Goal: Complete application form

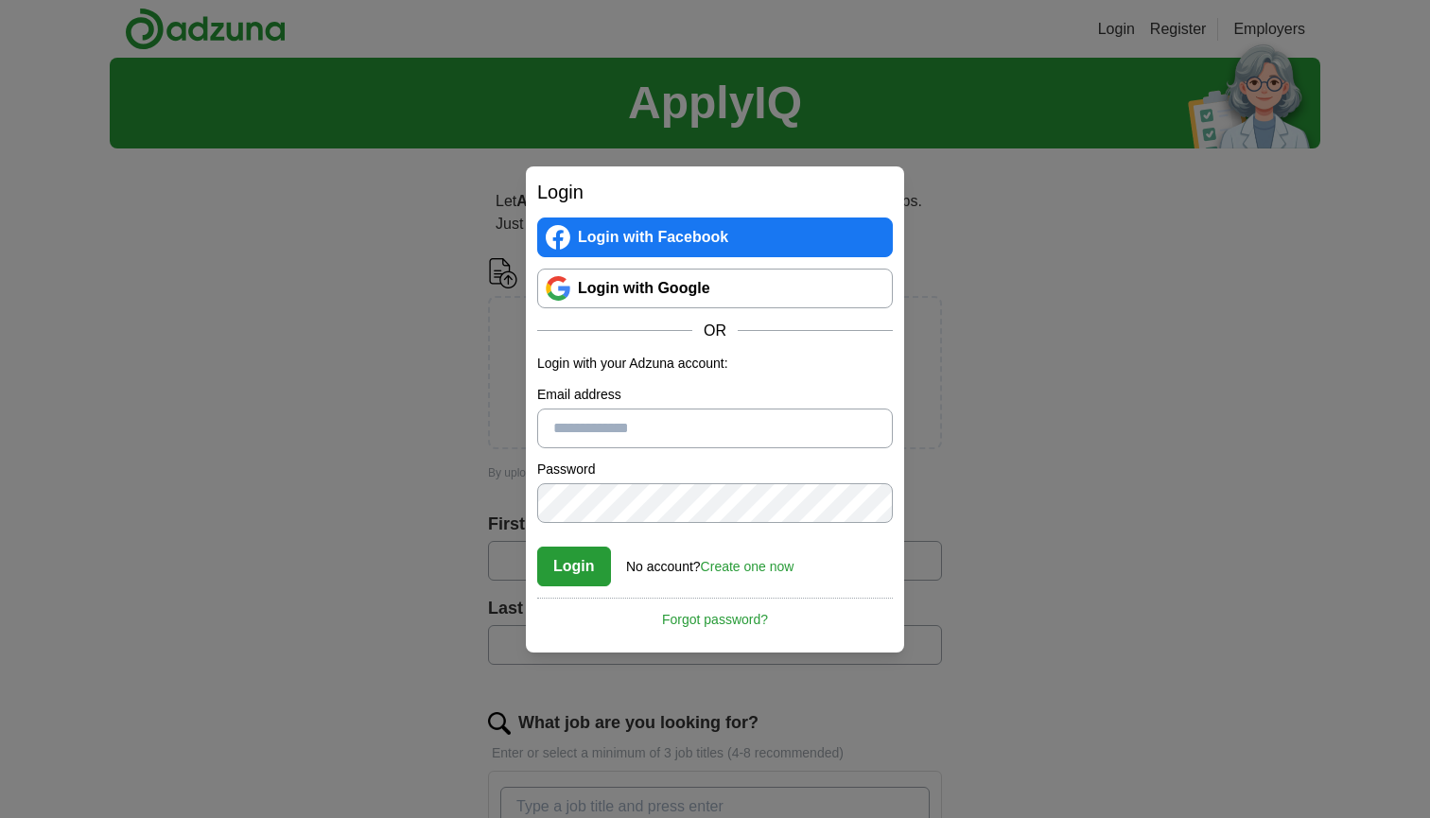
click at [753, 570] on link "Create one now" at bounding box center [748, 566] width 94 height 15
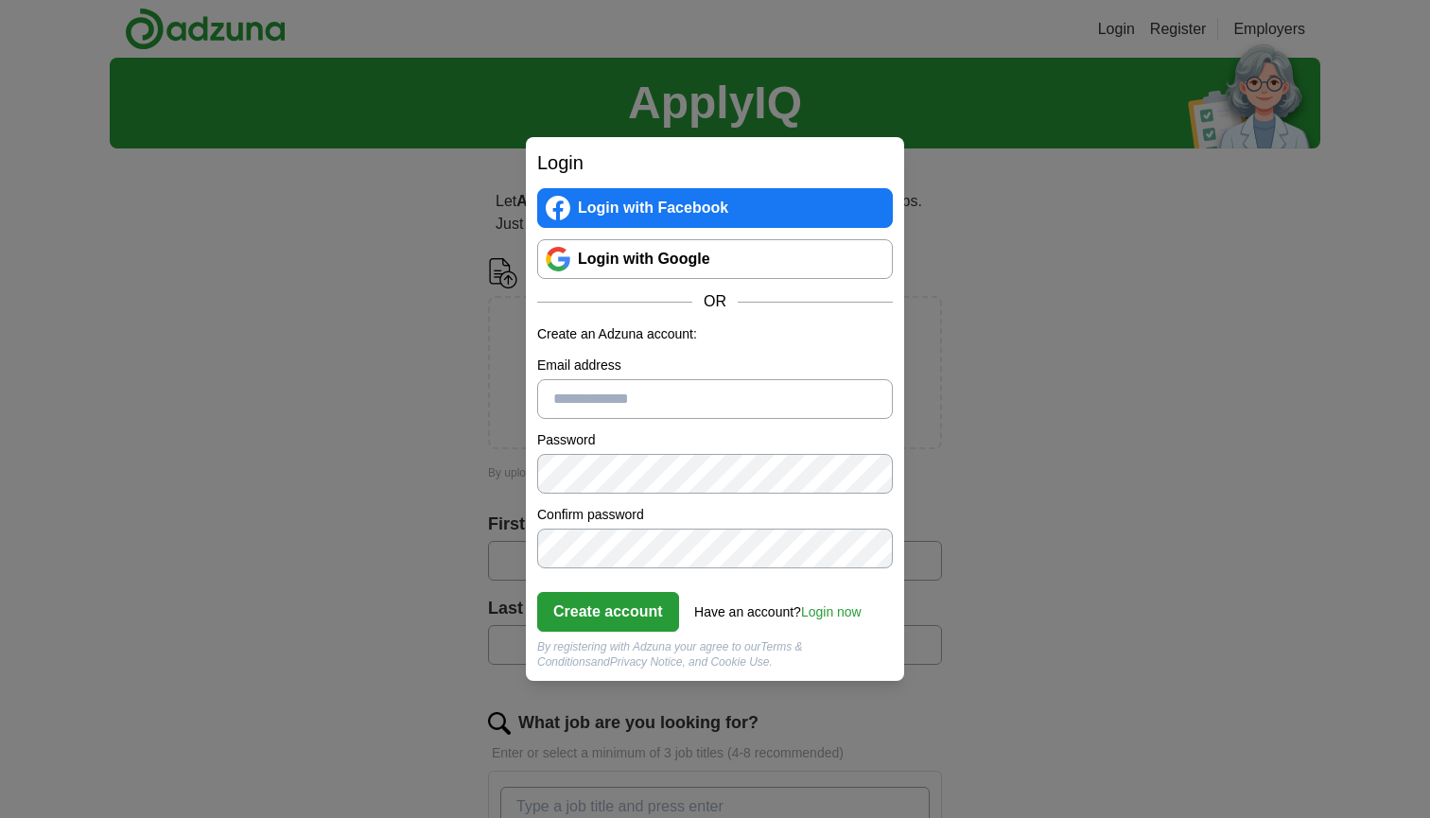
click at [787, 405] on input "Email address" at bounding box center [715, 399] width 356 height 40
click at [743, 518] on label "Confirm password" at bounding box center [715, 515] width 356 height 20
click at [753, 414] on input "Email address" at bounding box center [715, 399] width 356 height 40
type input "**********"
click at [611, 610] on button "Create account" at bounding box center [608, 612] width 142 height 40
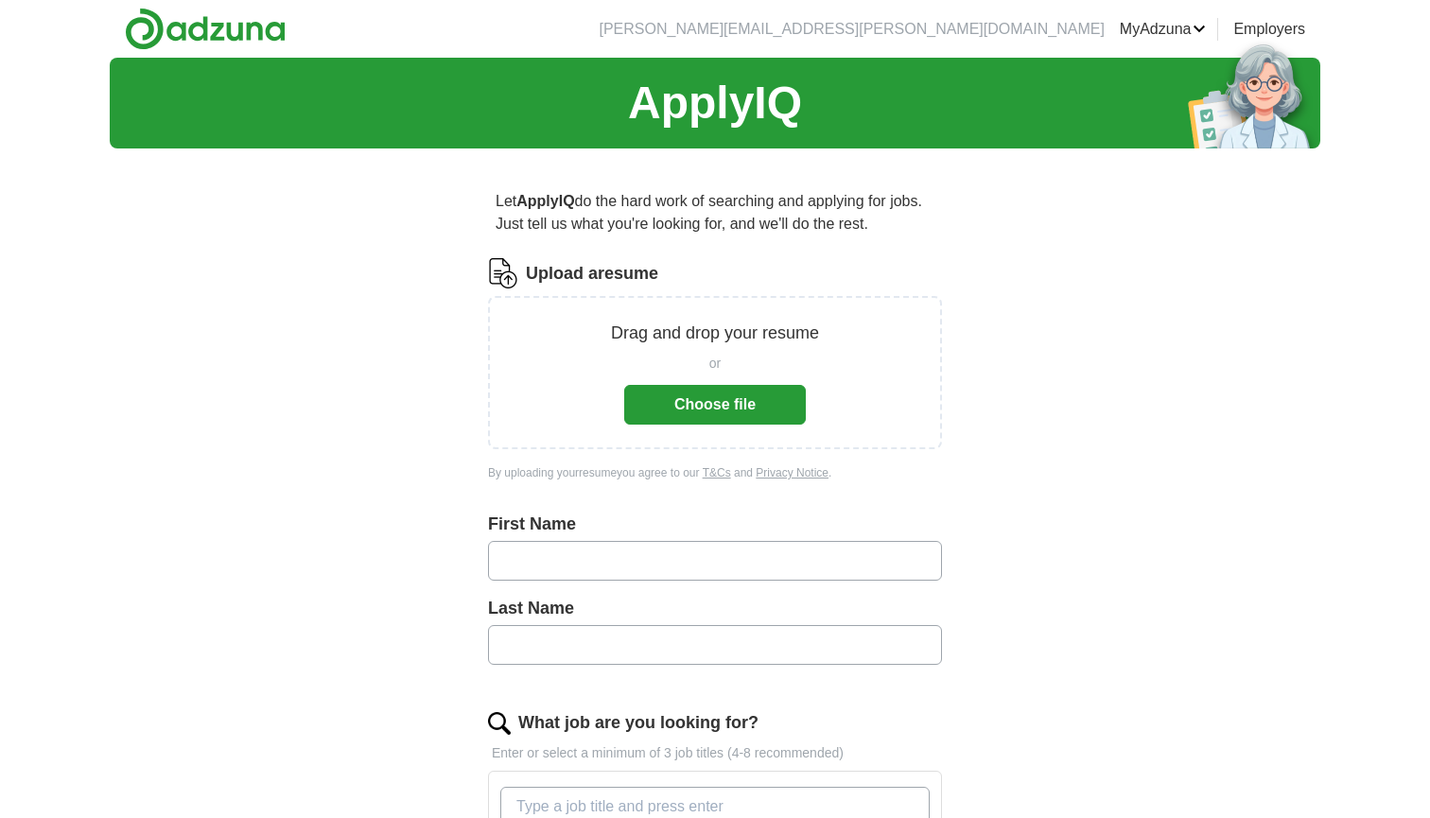
click at [749, 412] on button "Choose file" at bounding box center [715, 405] width 182 height 40
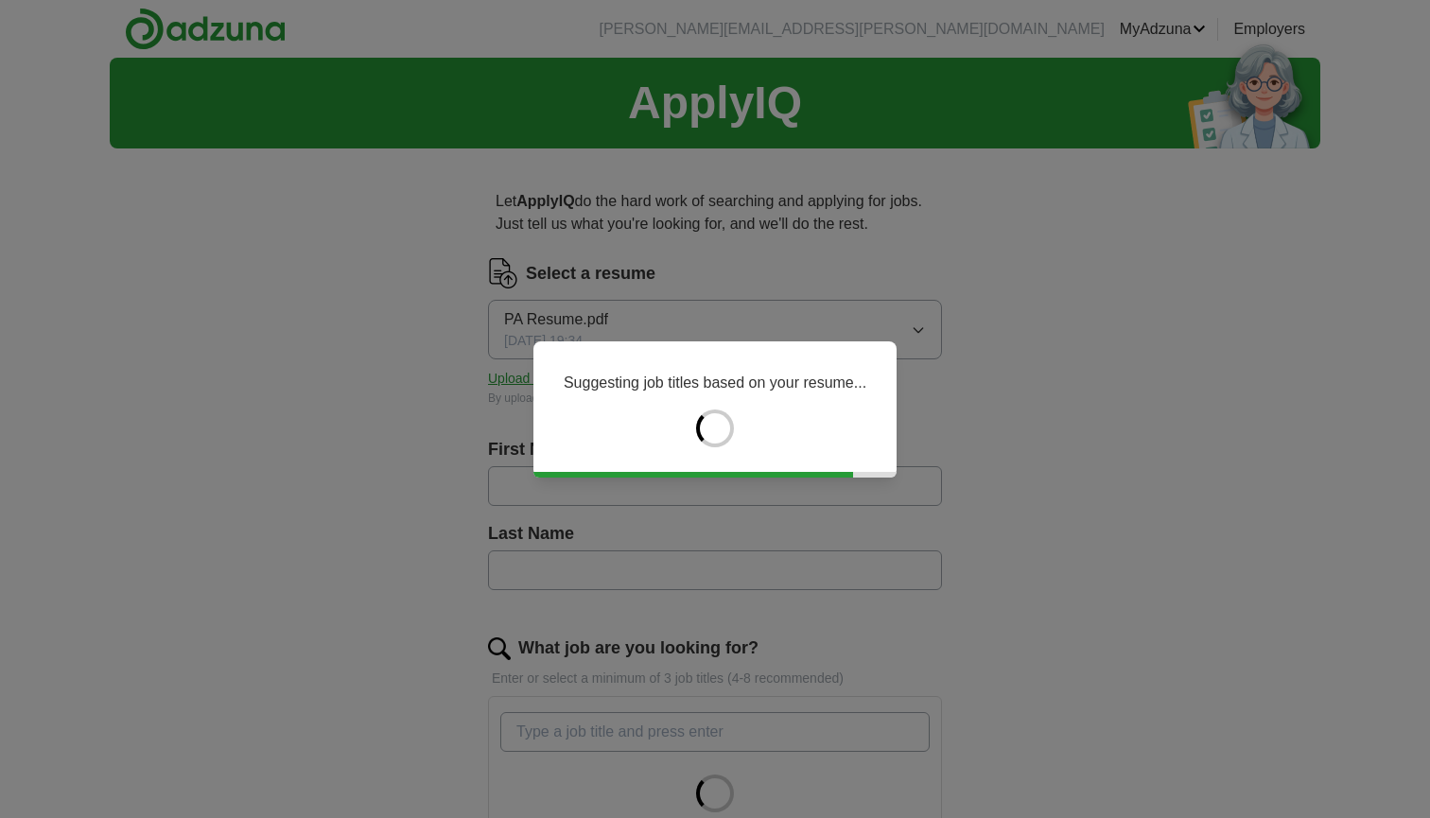
type input "*********"
type input "*******"
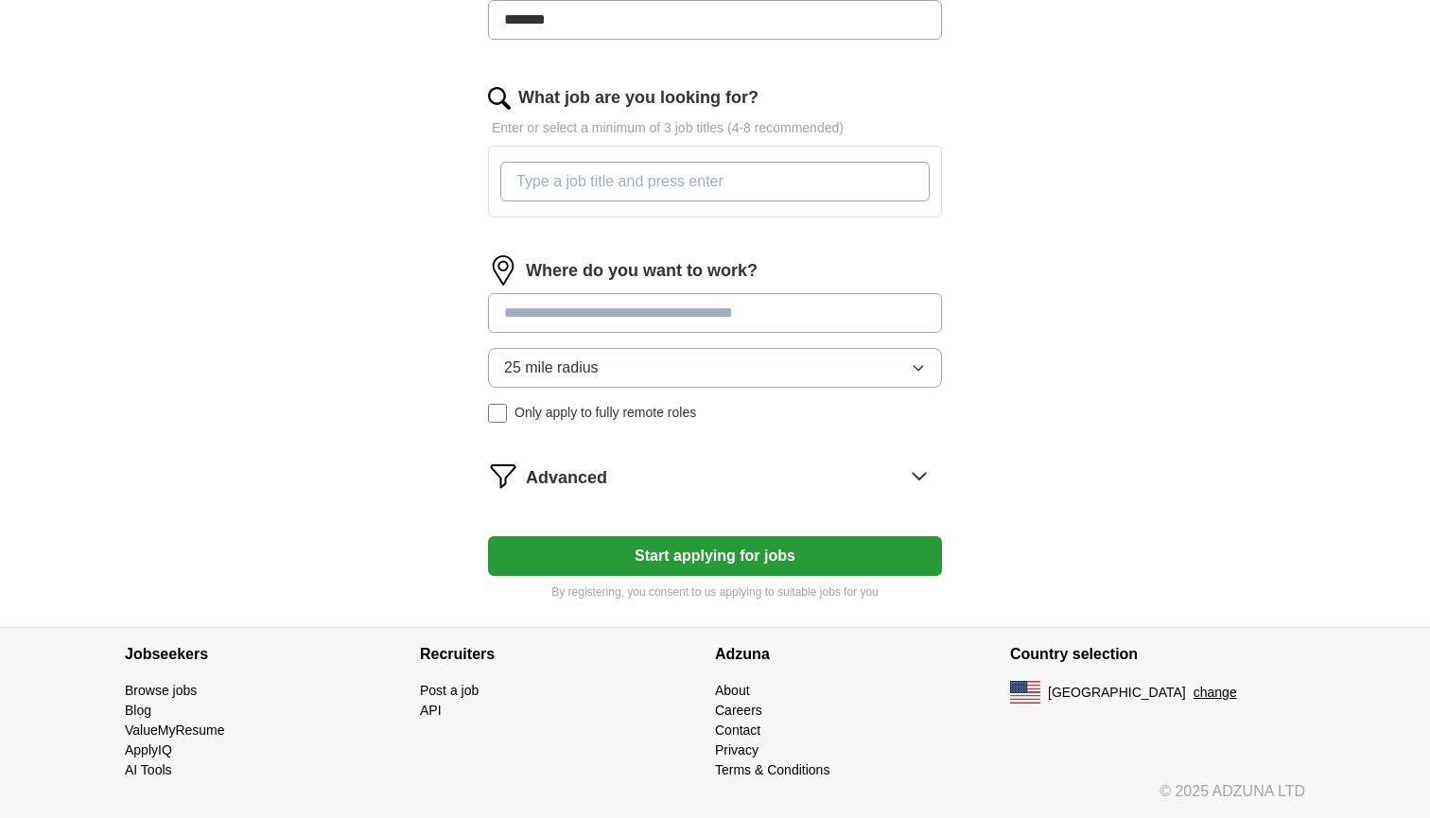
scroll to position [551, 0]
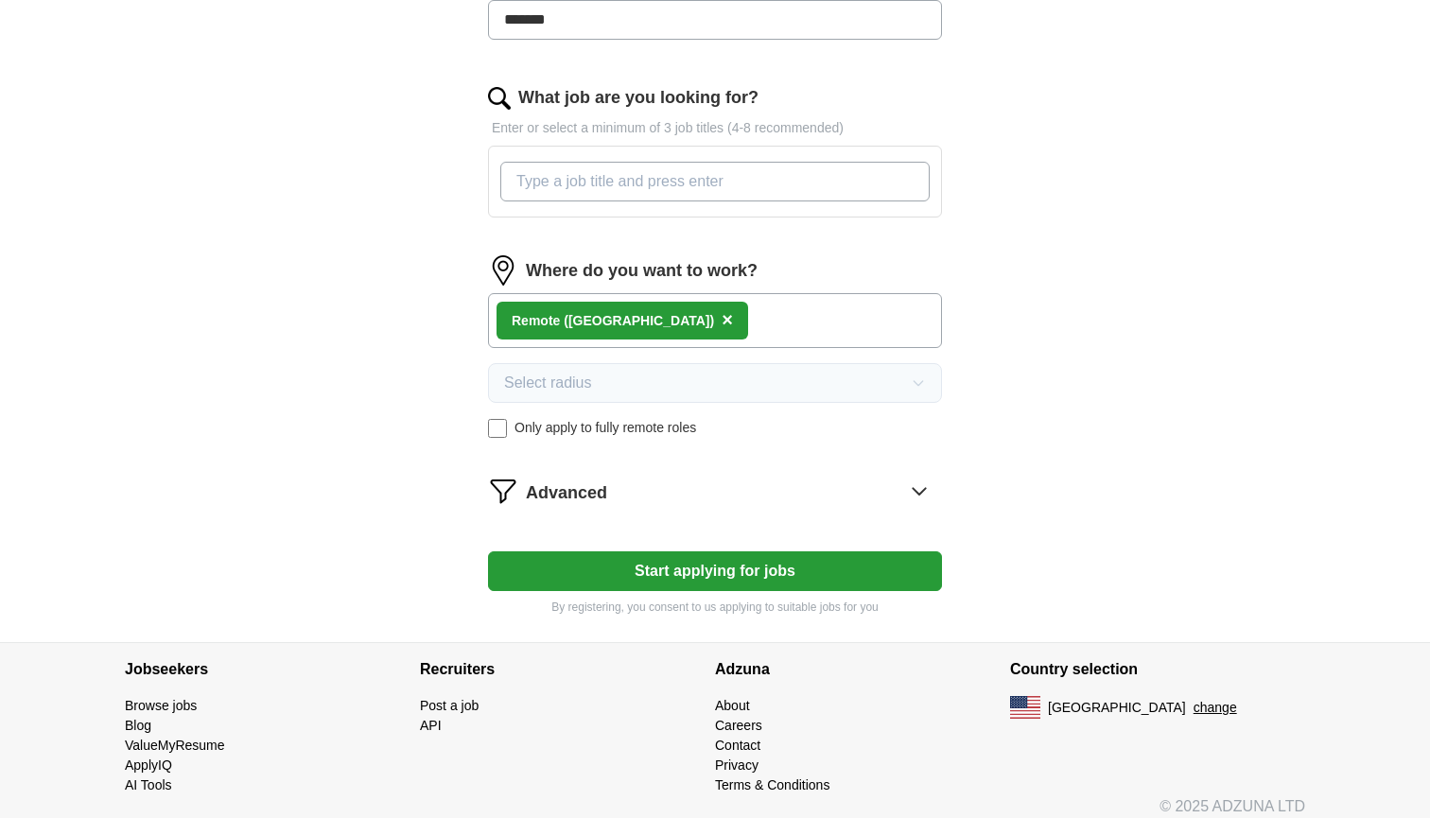
click at [614, 481] on div "Advanced" at bounding box center [734, 491] width 416 height 30
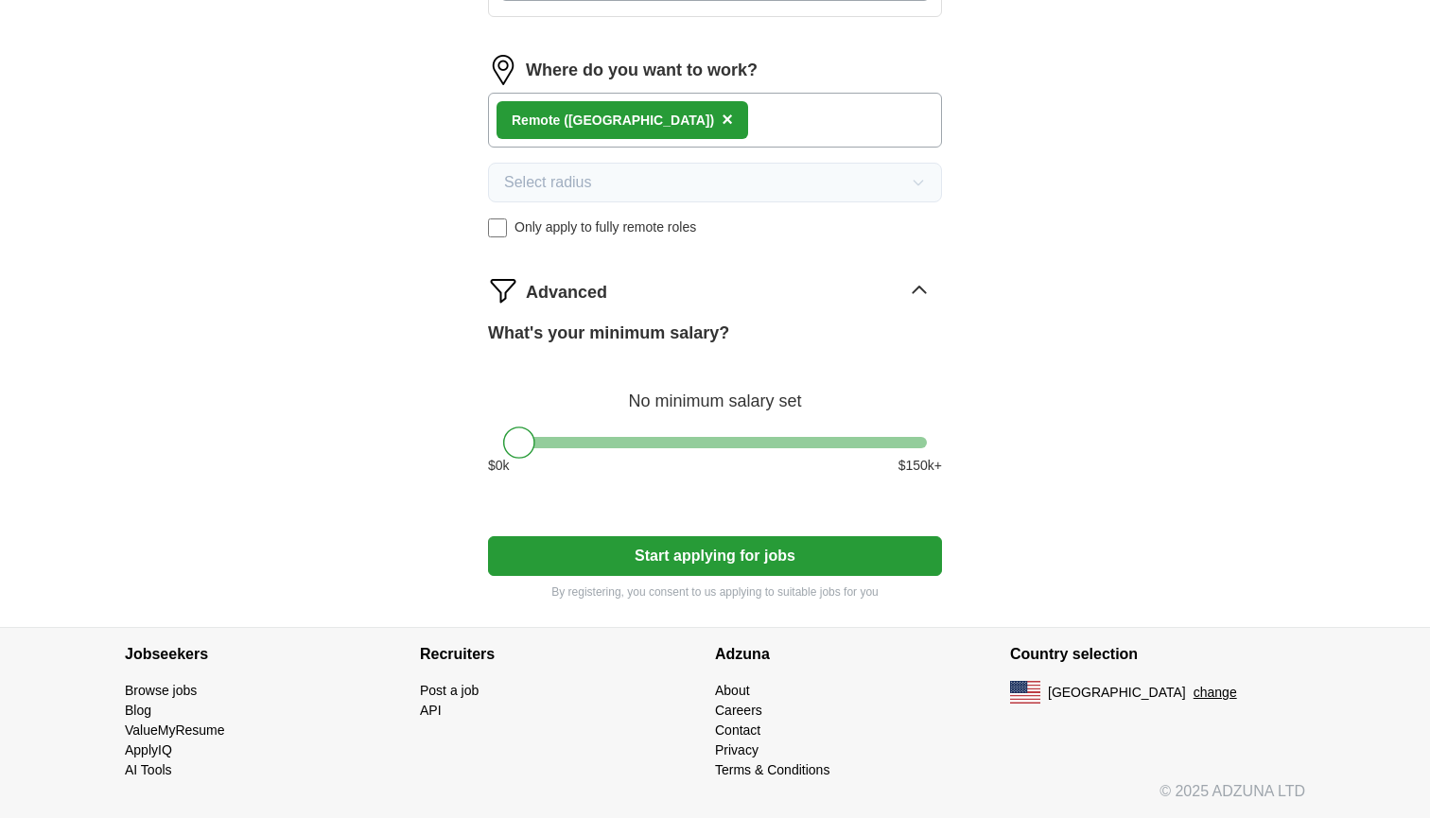
scroll to position [751, 0]
drag, startPoint x: 521, startPoint y: 444, endPoint x: 750, endPoint y: 416, distance: 230.5
click at [750, 416] on div "What's your minimum salary? At least $ 100k per year $ 0 k $ 150 k+" at bounding box center [715, 406] width 454 height 170
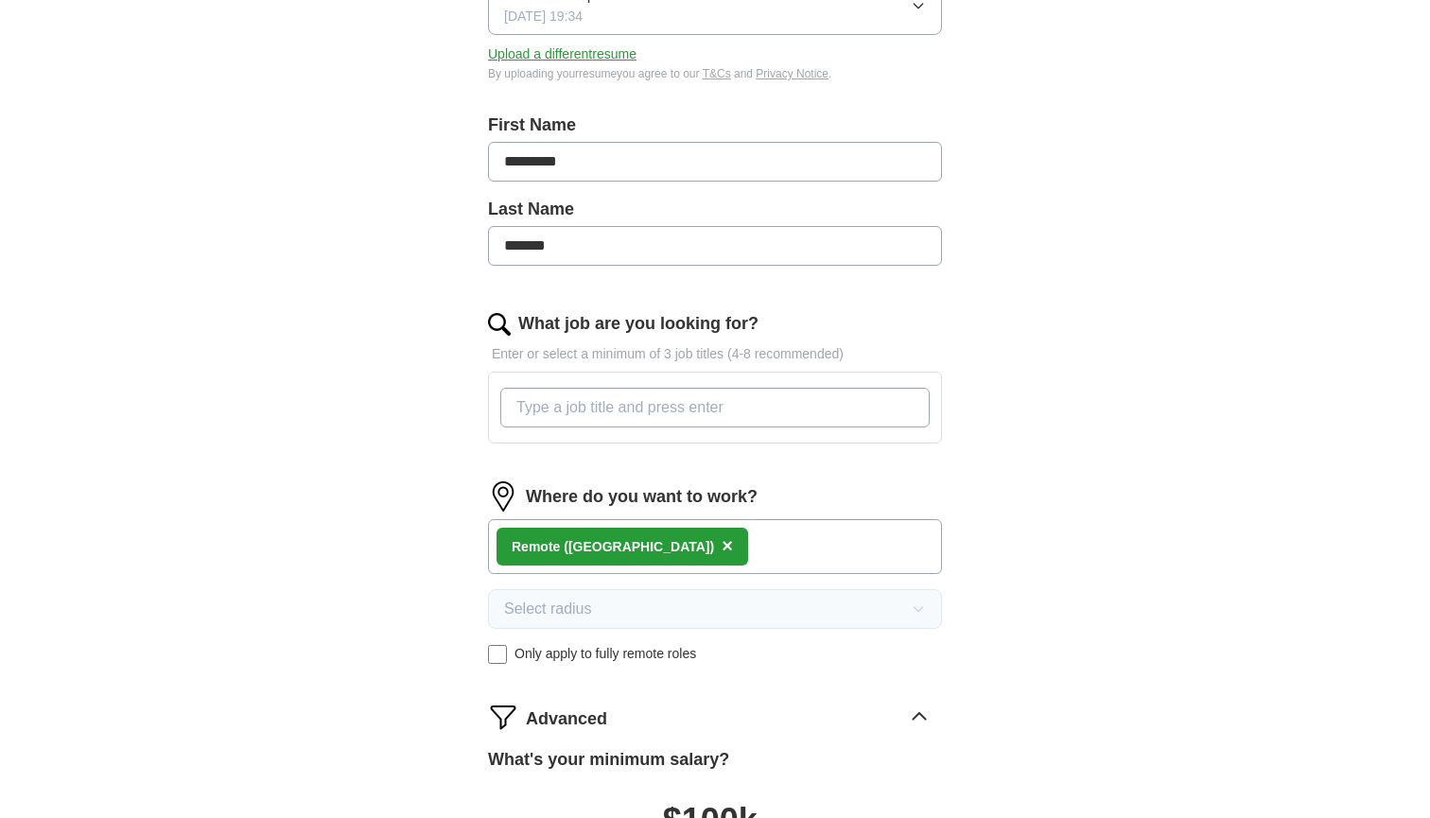
scroll to position [316, 0]
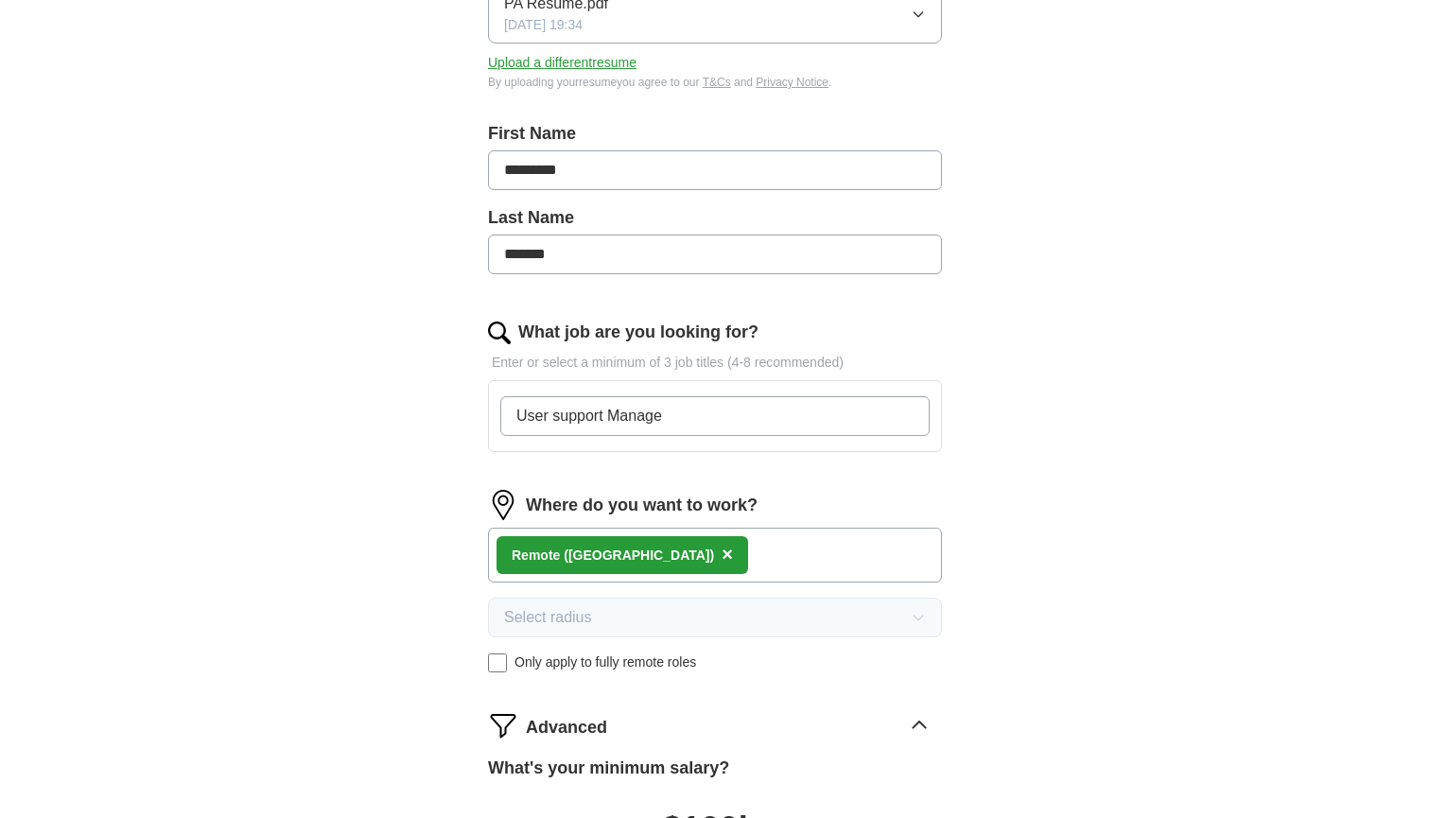
type input "User support Manager"
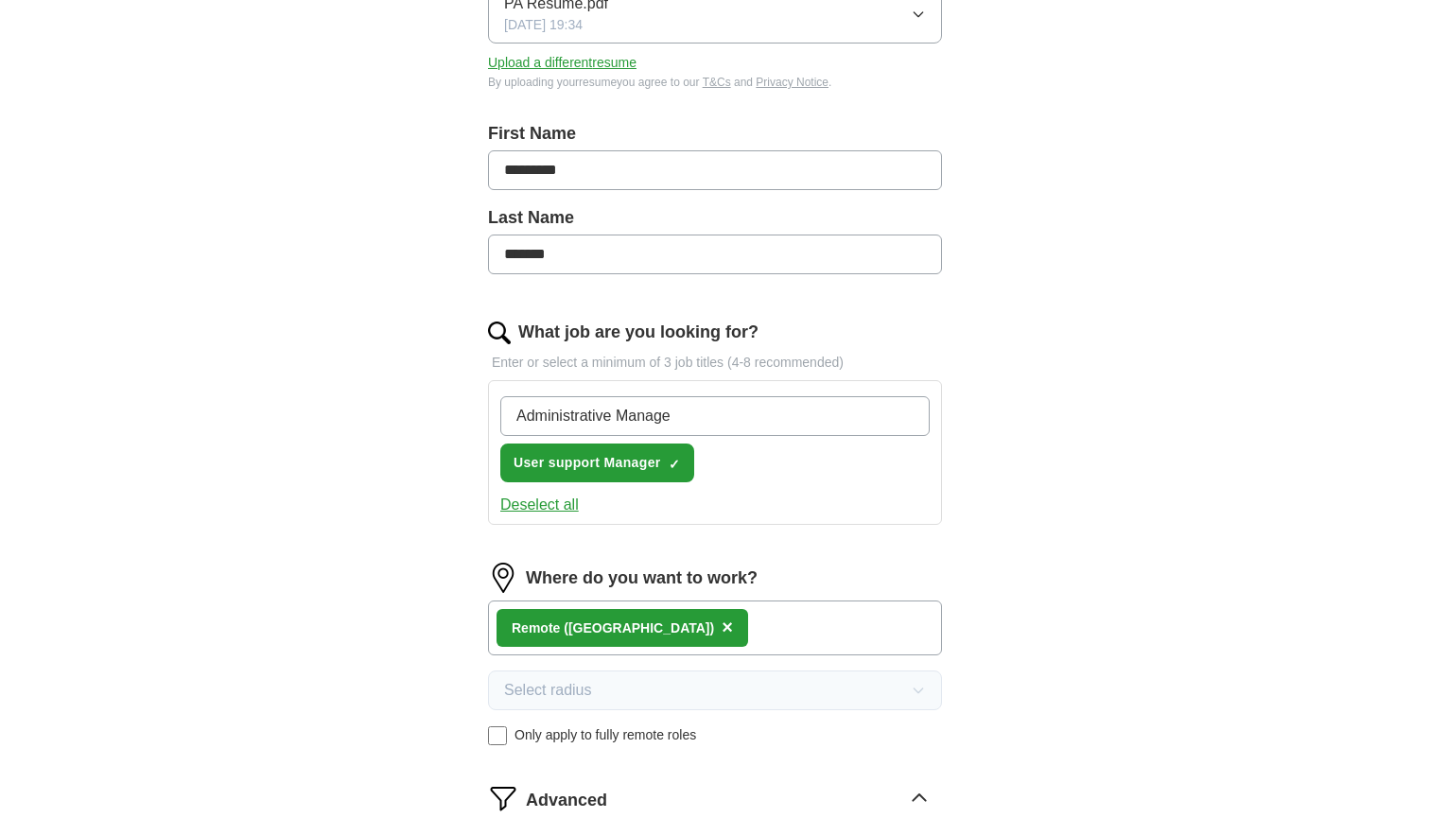
type input "Administrative Manager"
type input "Business Analyst"
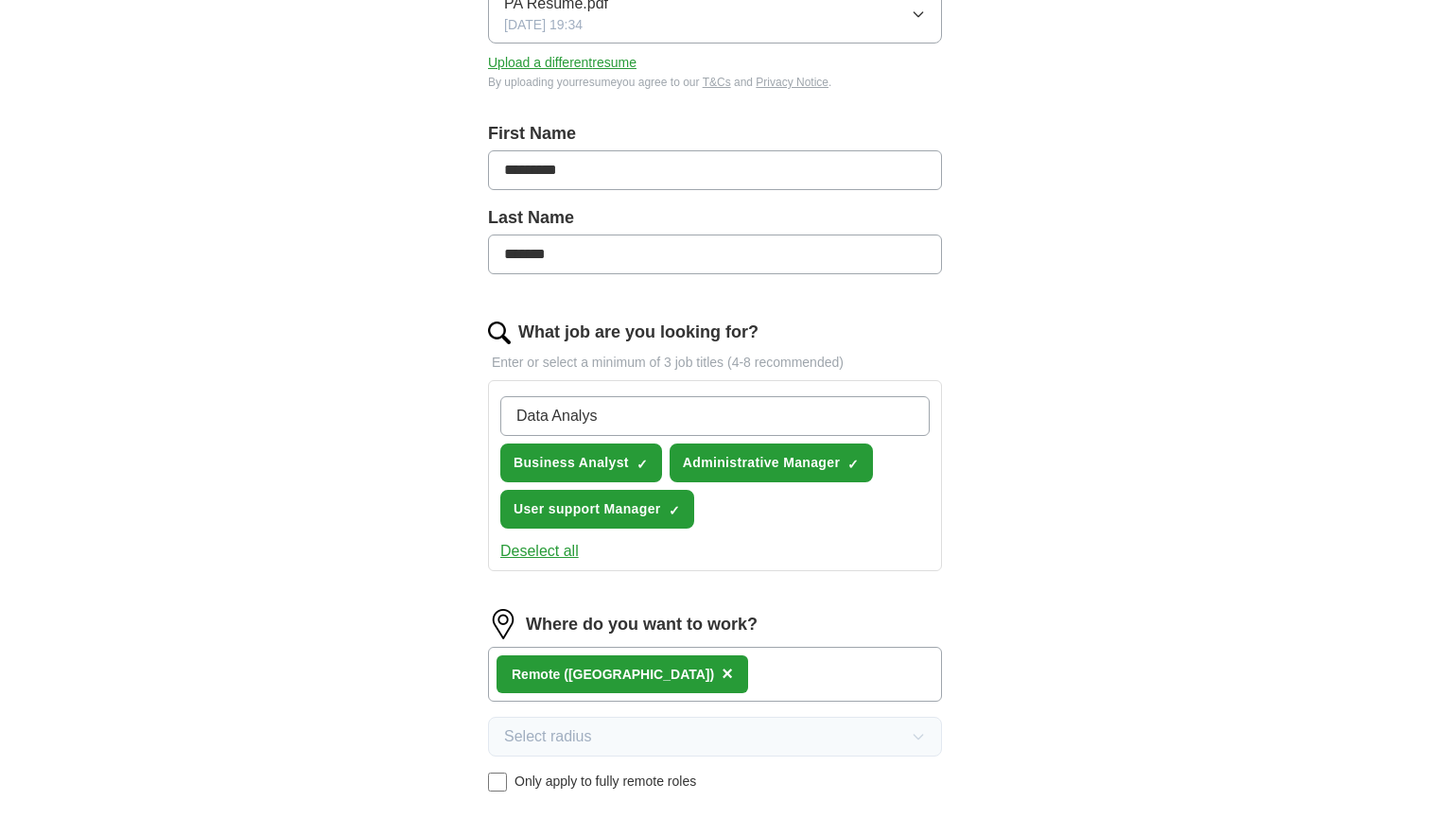
type input "Data Analyst"
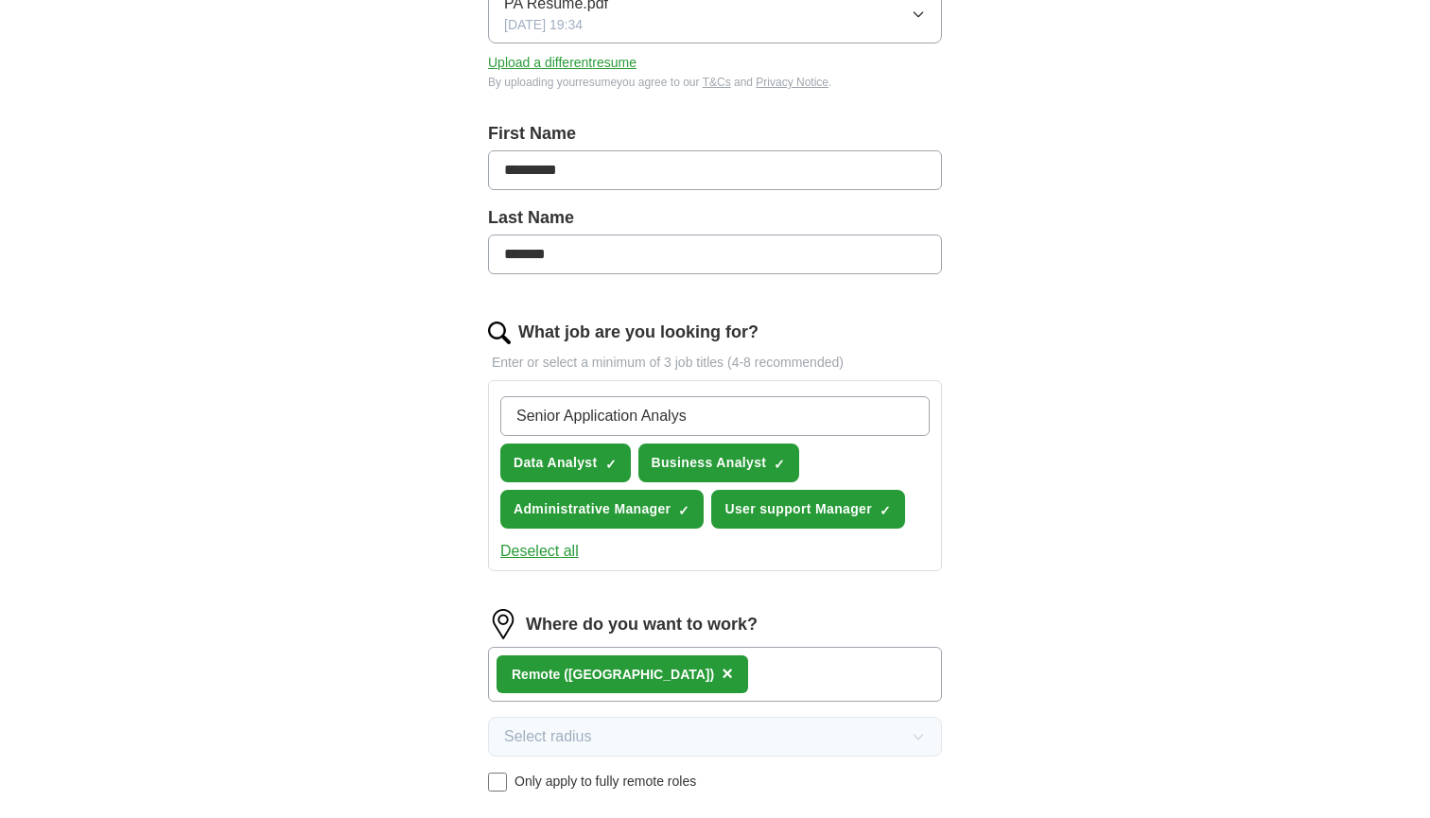
type input "Senior Application Analyst"
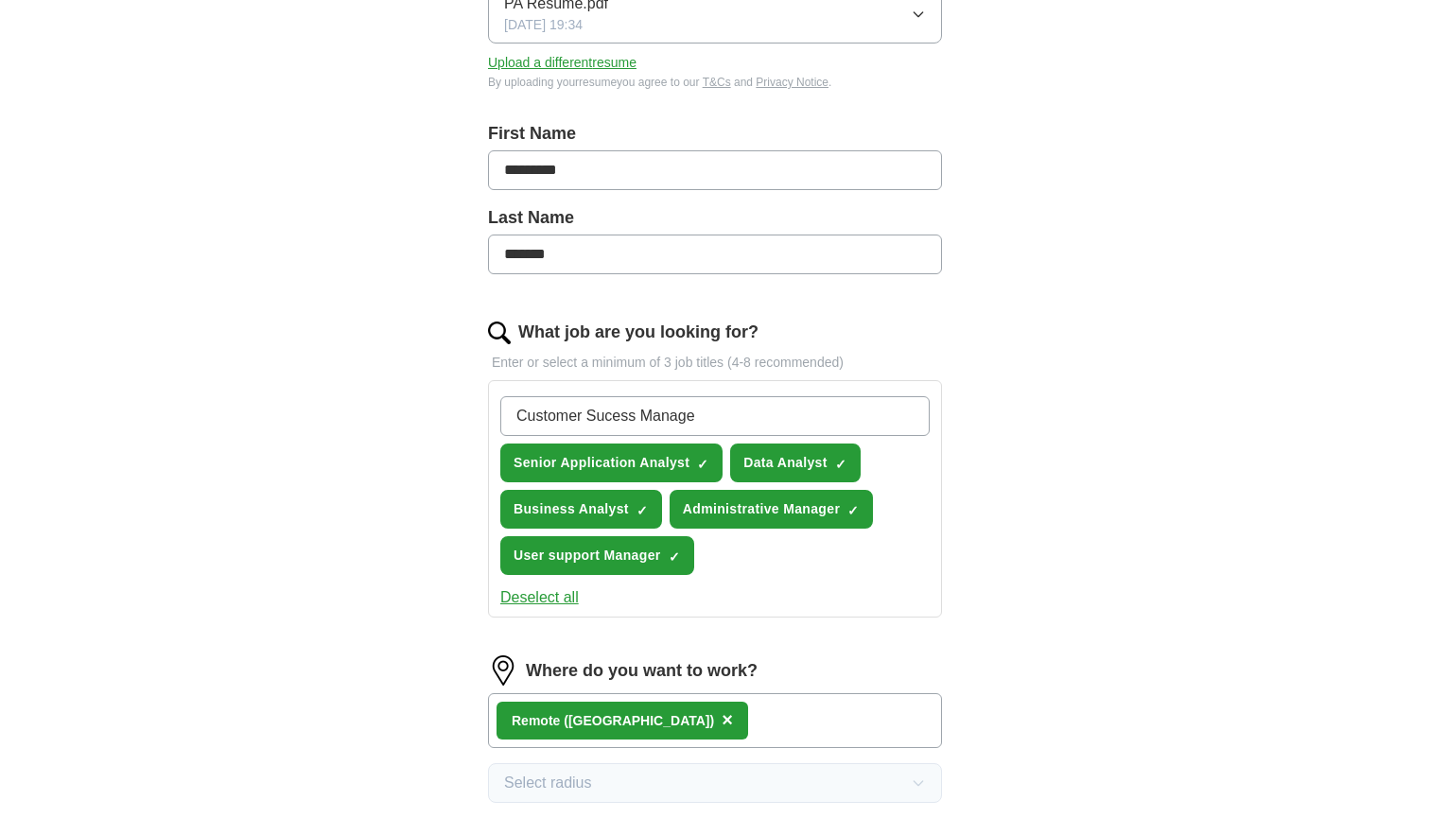
type input "Customer Sucess Manager"
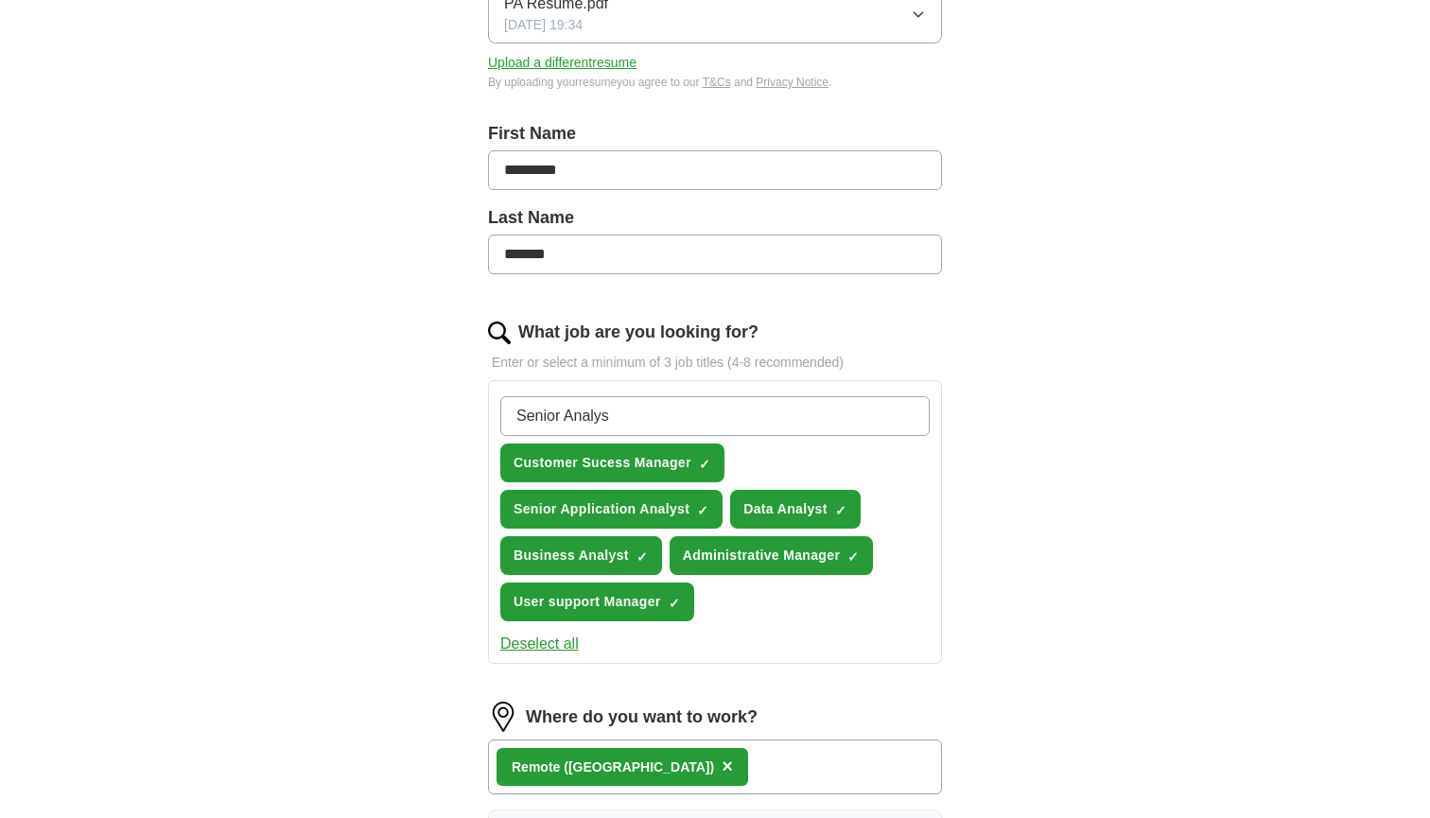
type input "Senior Analyst"
type input "IT analyst"
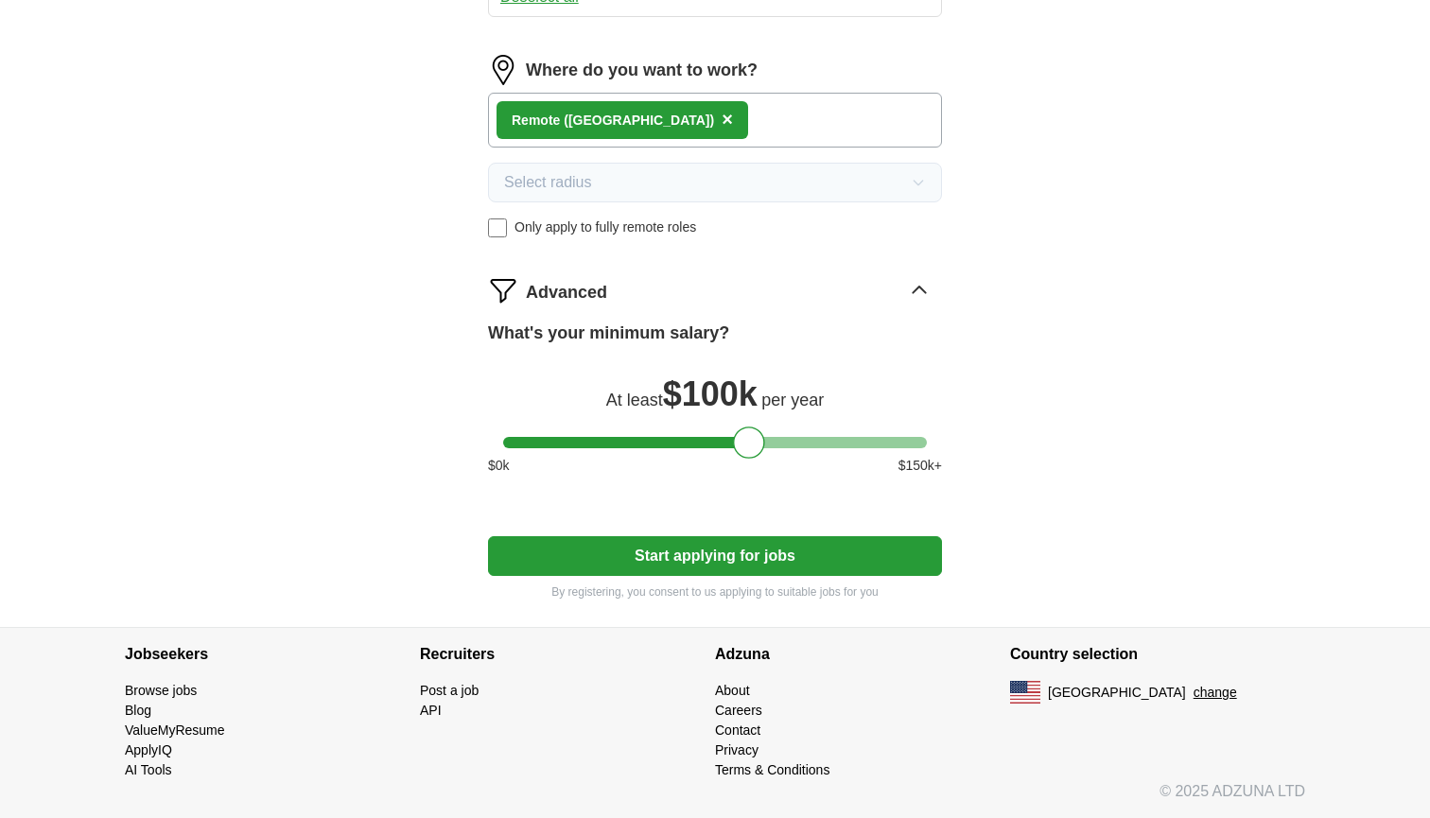
scroll to position [1009, 0]
click at [672, 552] on button "Start applying for jobs" at bounding box center [715, 556] width 454 height 40
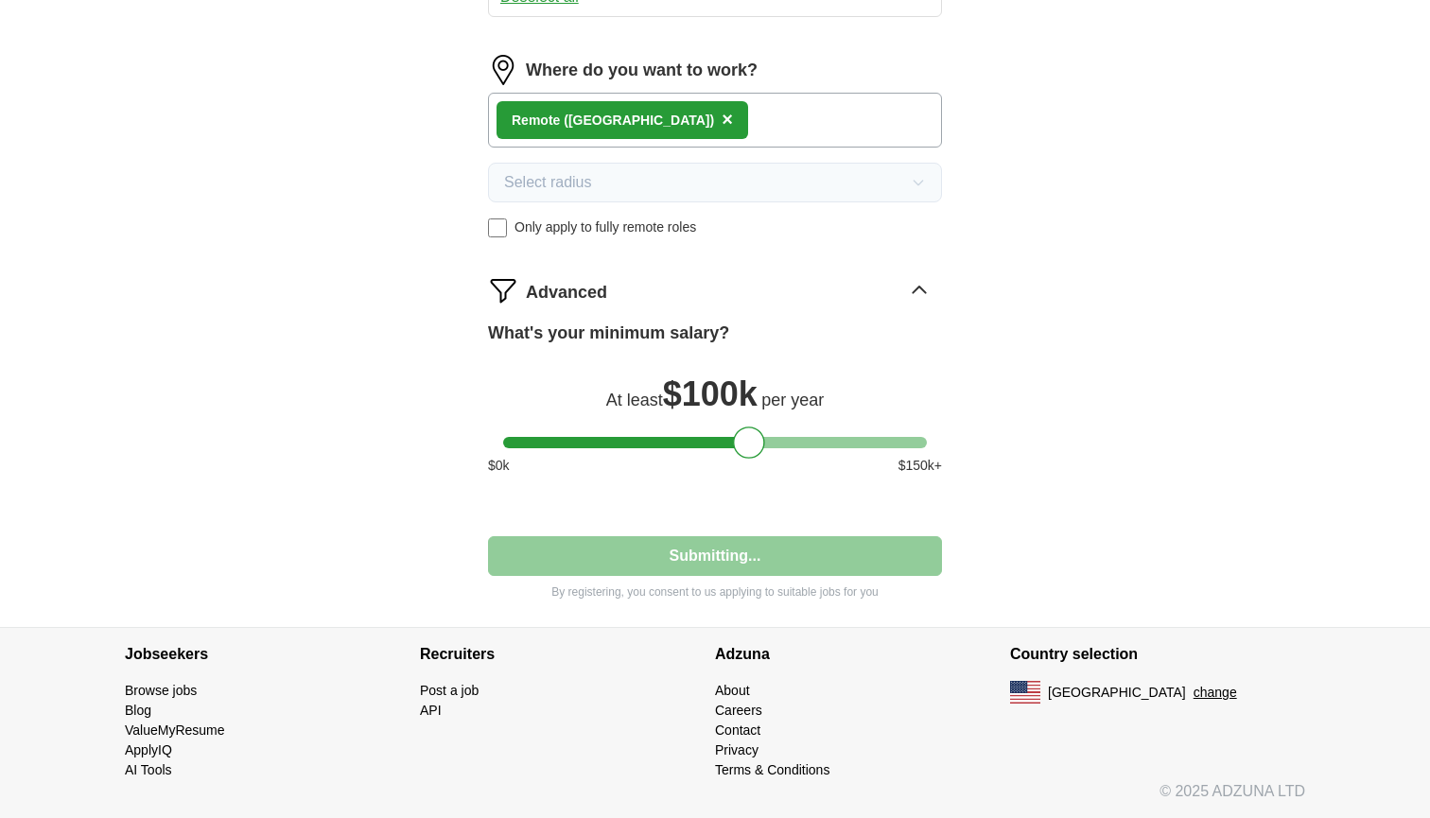
select select "**"
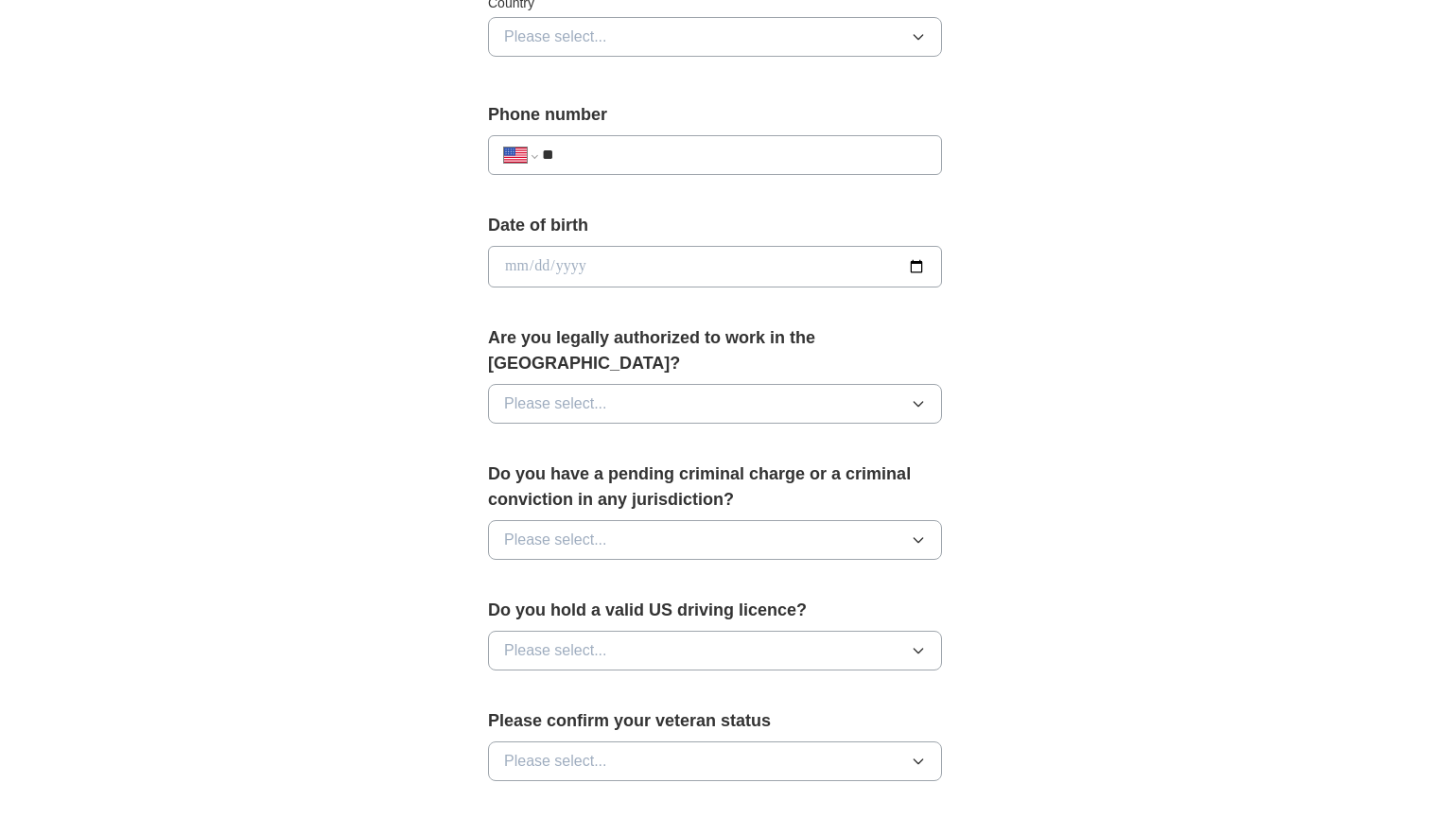
scroll to position [719, 0]
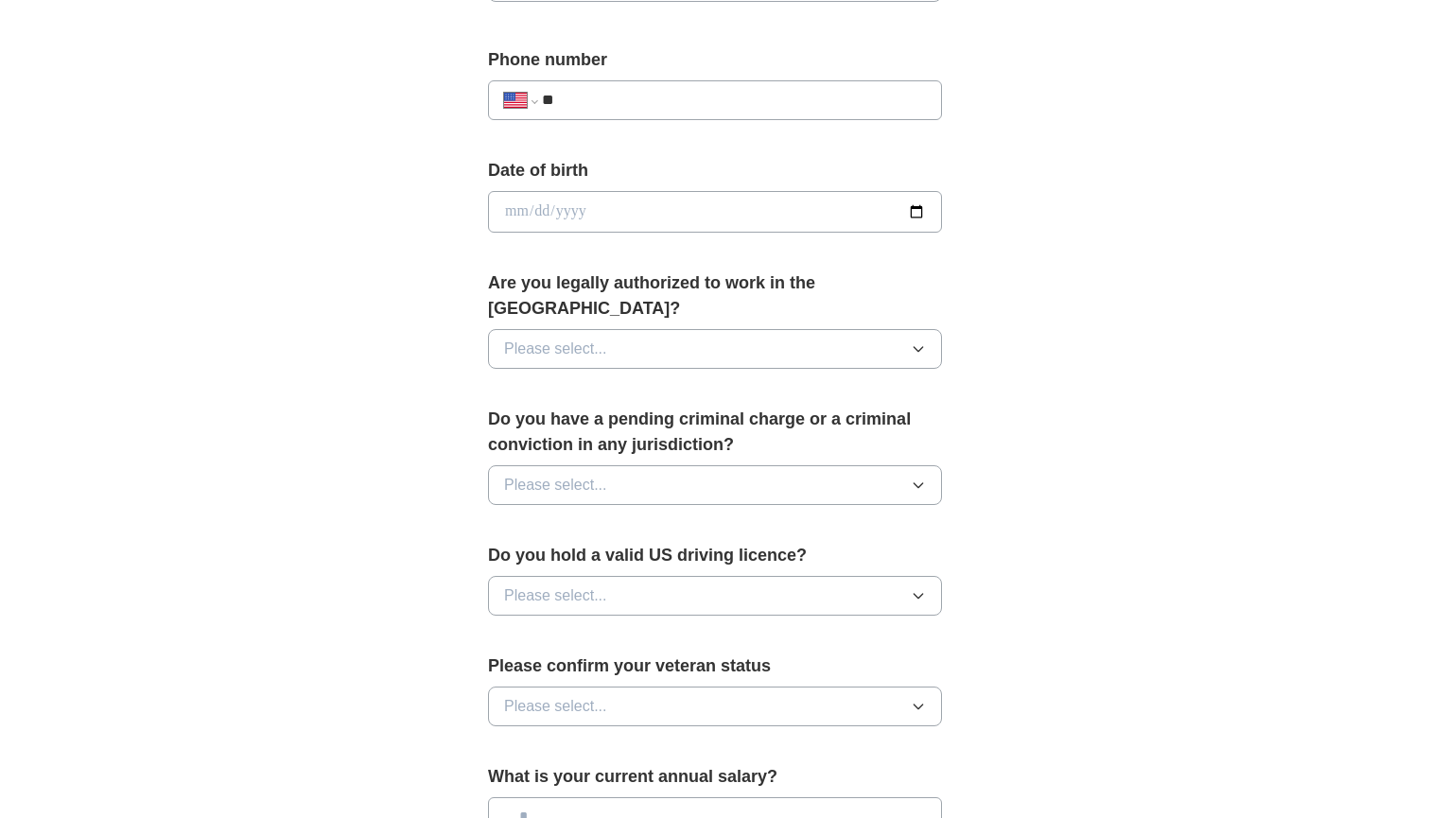
click at [719, 329] on button "Please select..." at bounding box center [715, 349] width 454 height 40
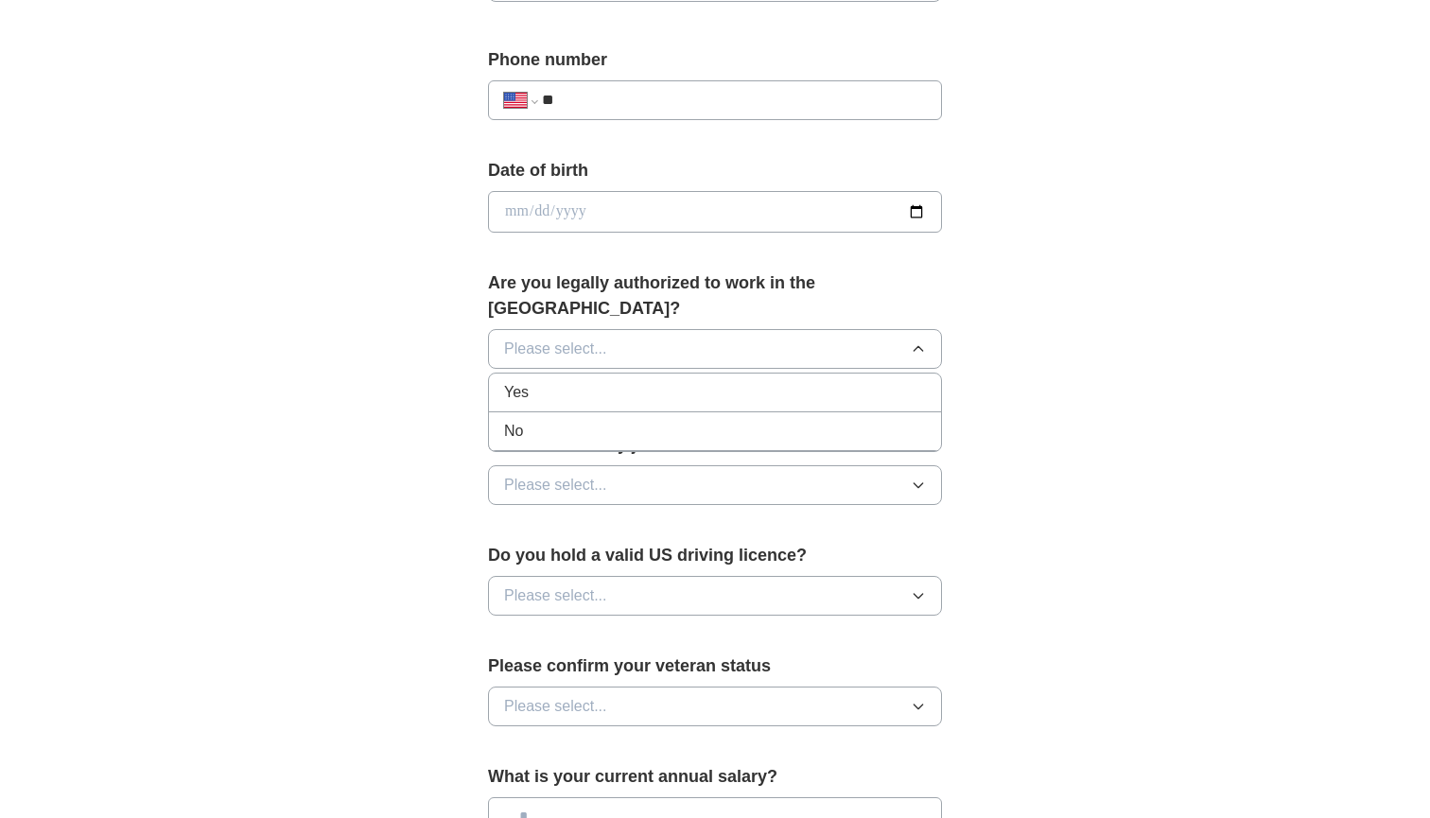
click at [706, 381] on div "Yes" at bounding box center [715, 392] width 422 height 23
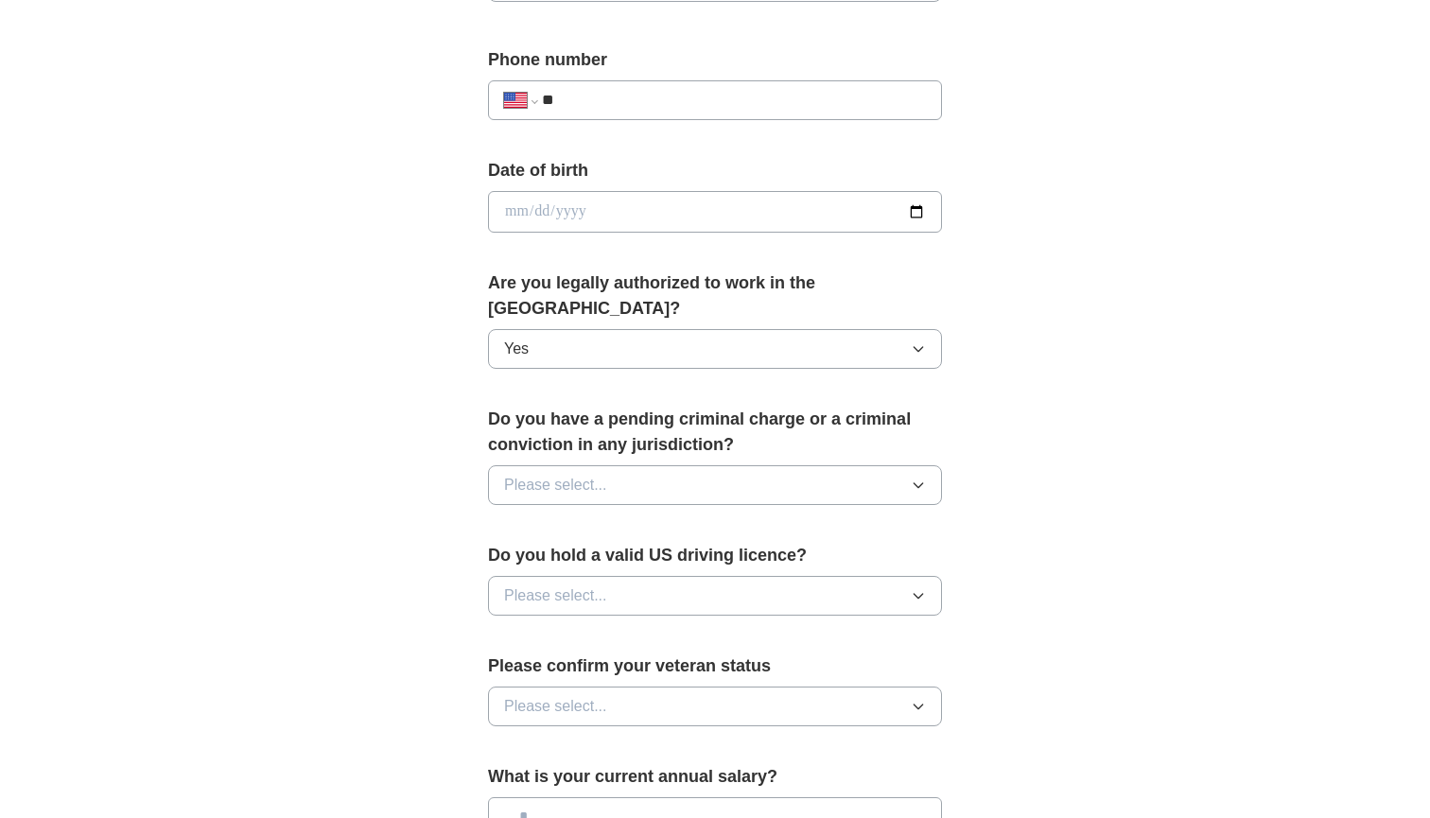
click at [680, 465] on button "Please select..." at bounding box center [715, 485] width 454 height 40
click at [660, 556] on div "No" at bounding box center [715, 567] width 422 height 23
click at [655, 576] on button "Please select..." at bounding box center [715, 596] width 454 height 40
click at [655, 628] on div "Yes" at bounding box center [715, 639] width 422 height 23
click at [647, 689] on button "Please select..." at bounding box center [715, 707] width 454 height 40
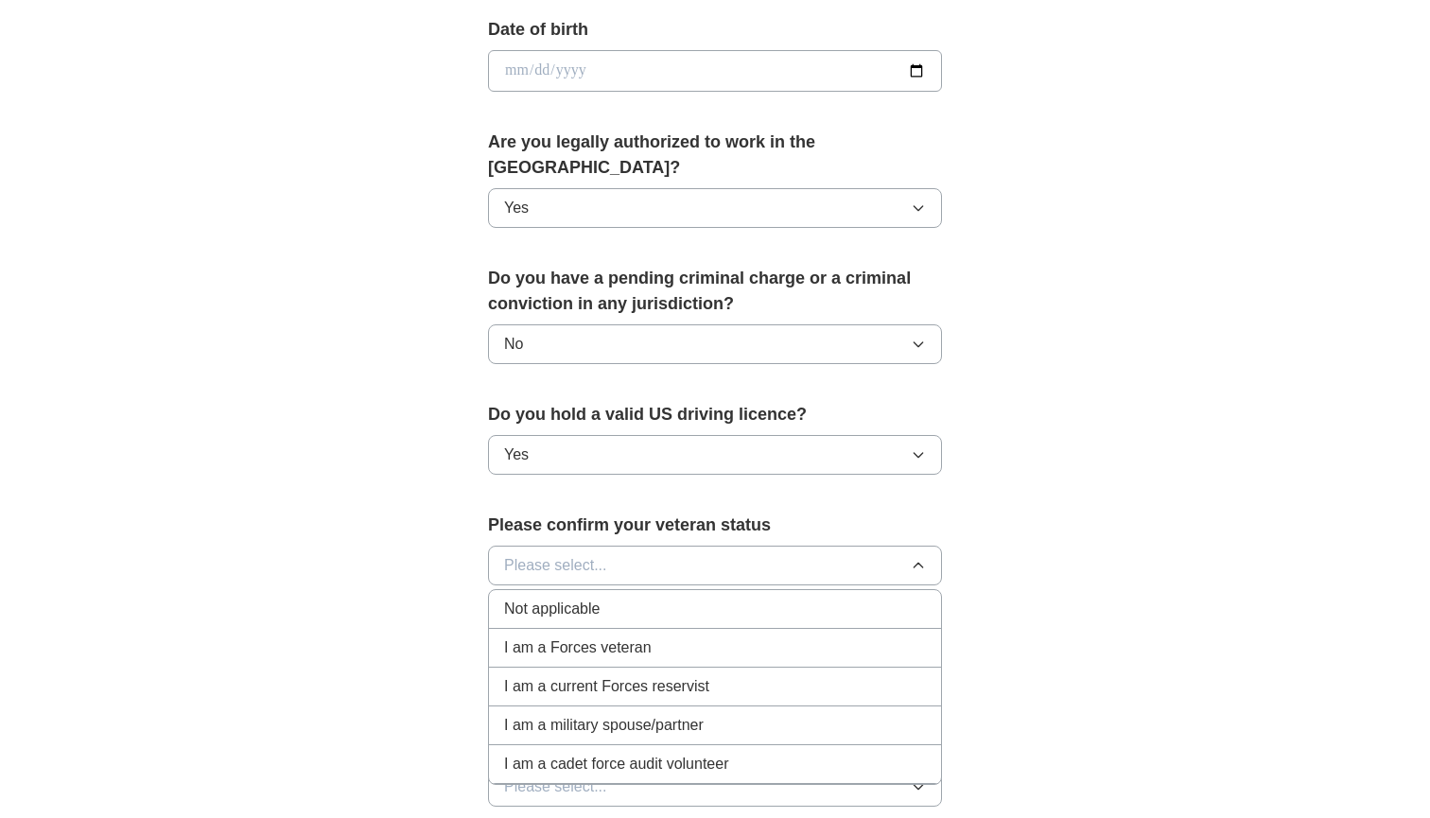
scroll to position [863, 0]
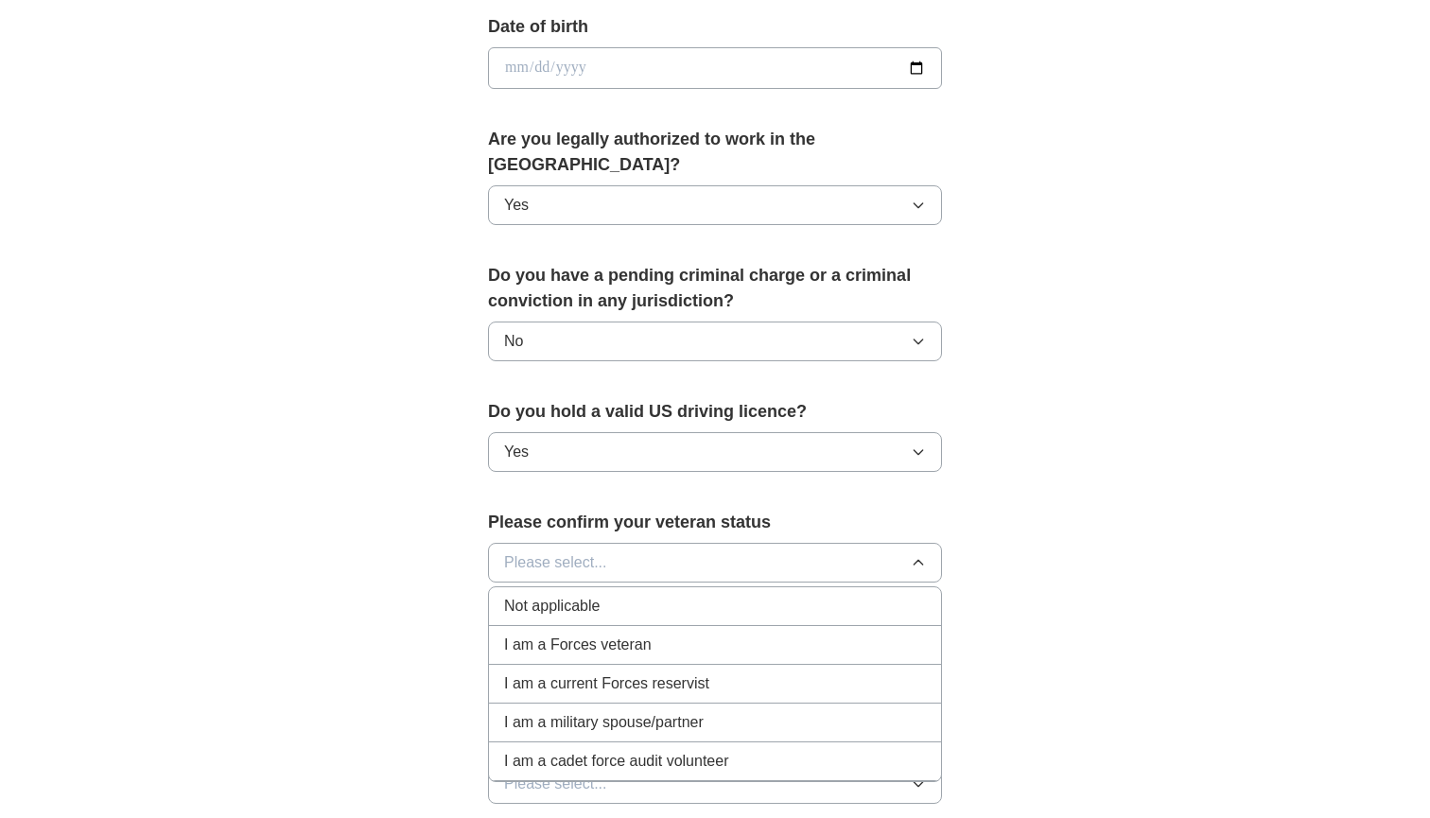
click at [667, 595] on div "Not applicable" at bounding box center [715, 606] width 422 height 23
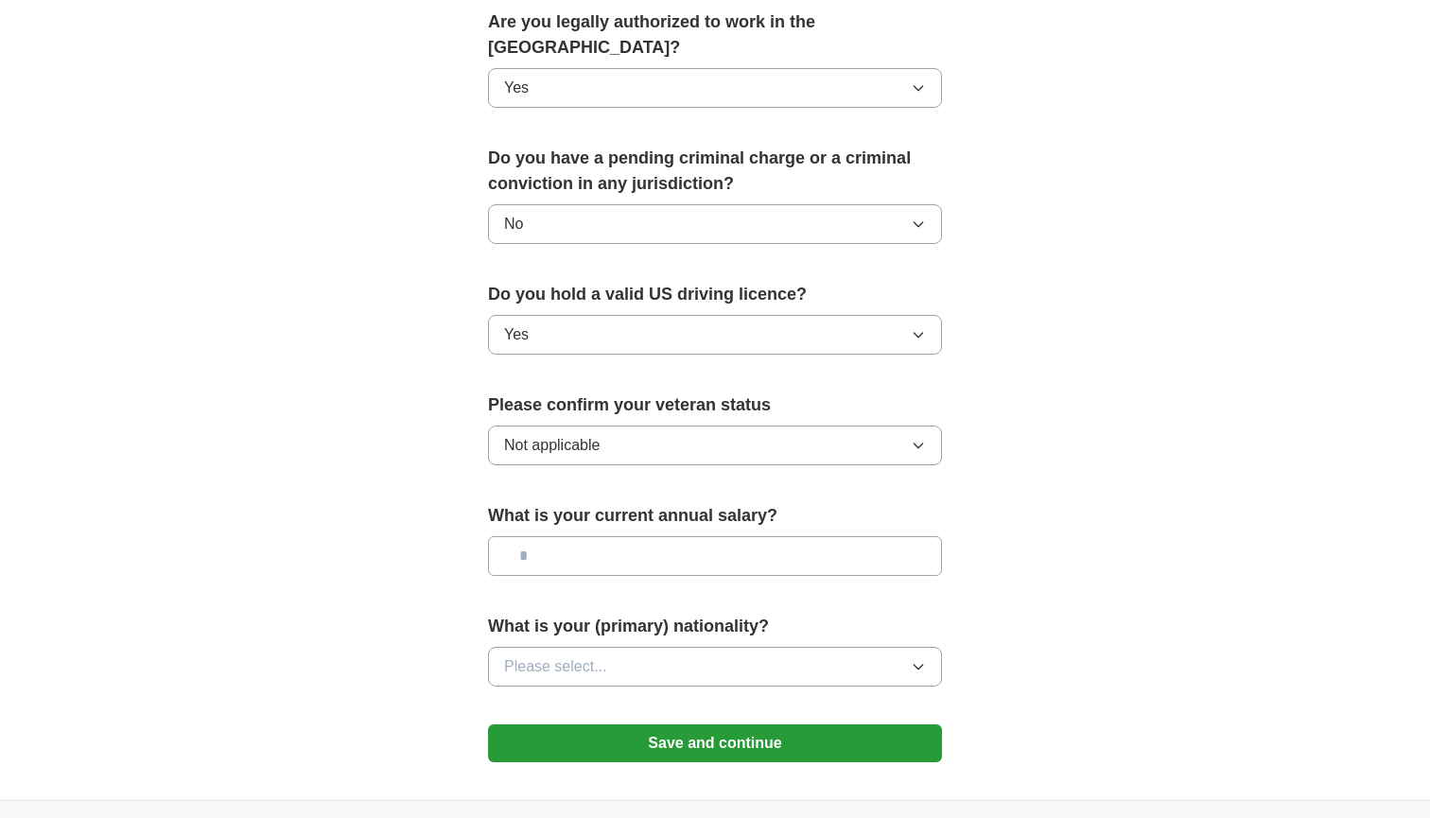
scroll to position [1004, 0]
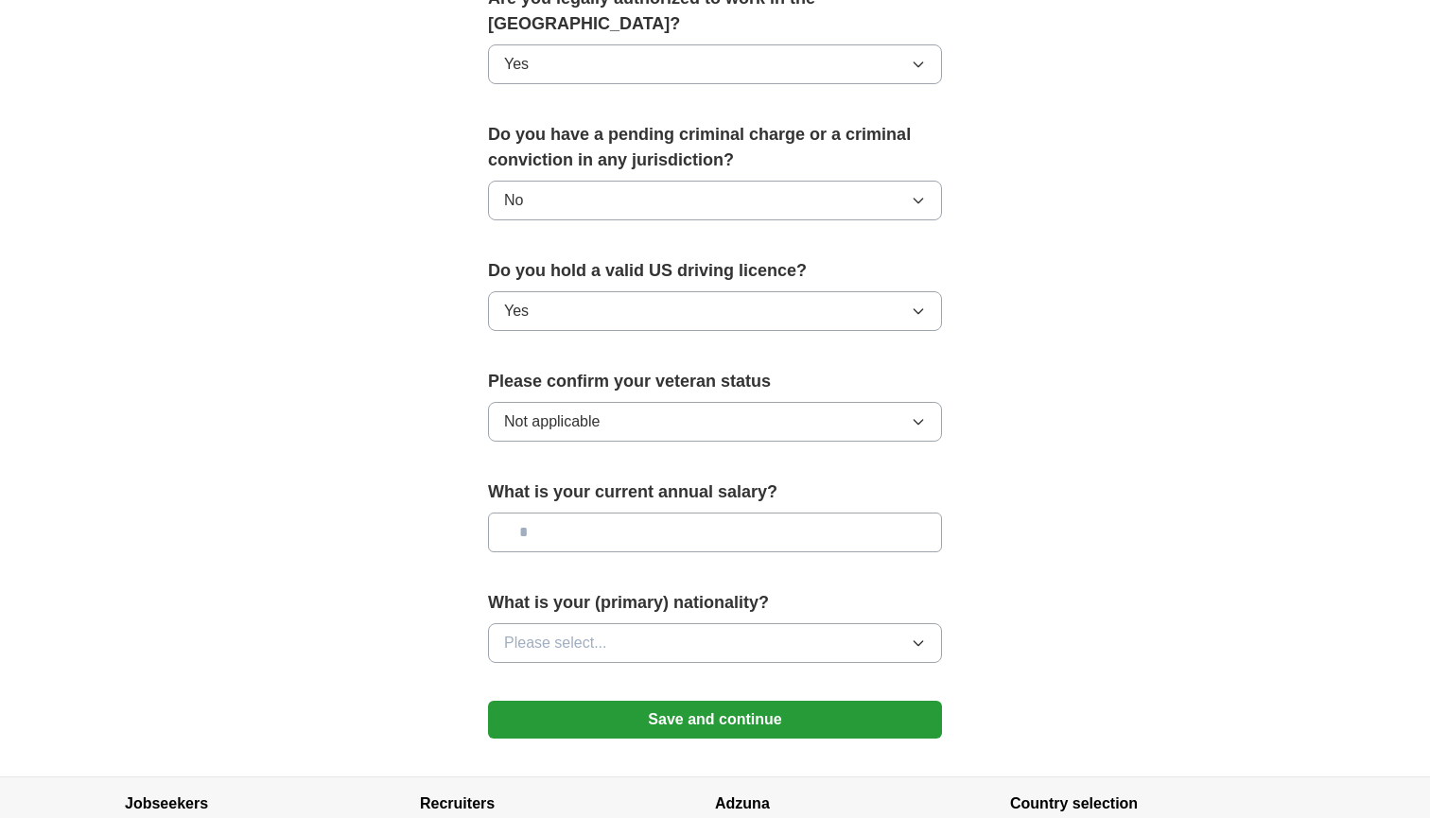
click at [665, 633] on button "Please select..." at bounding box center [715, 643] width 454 height 40
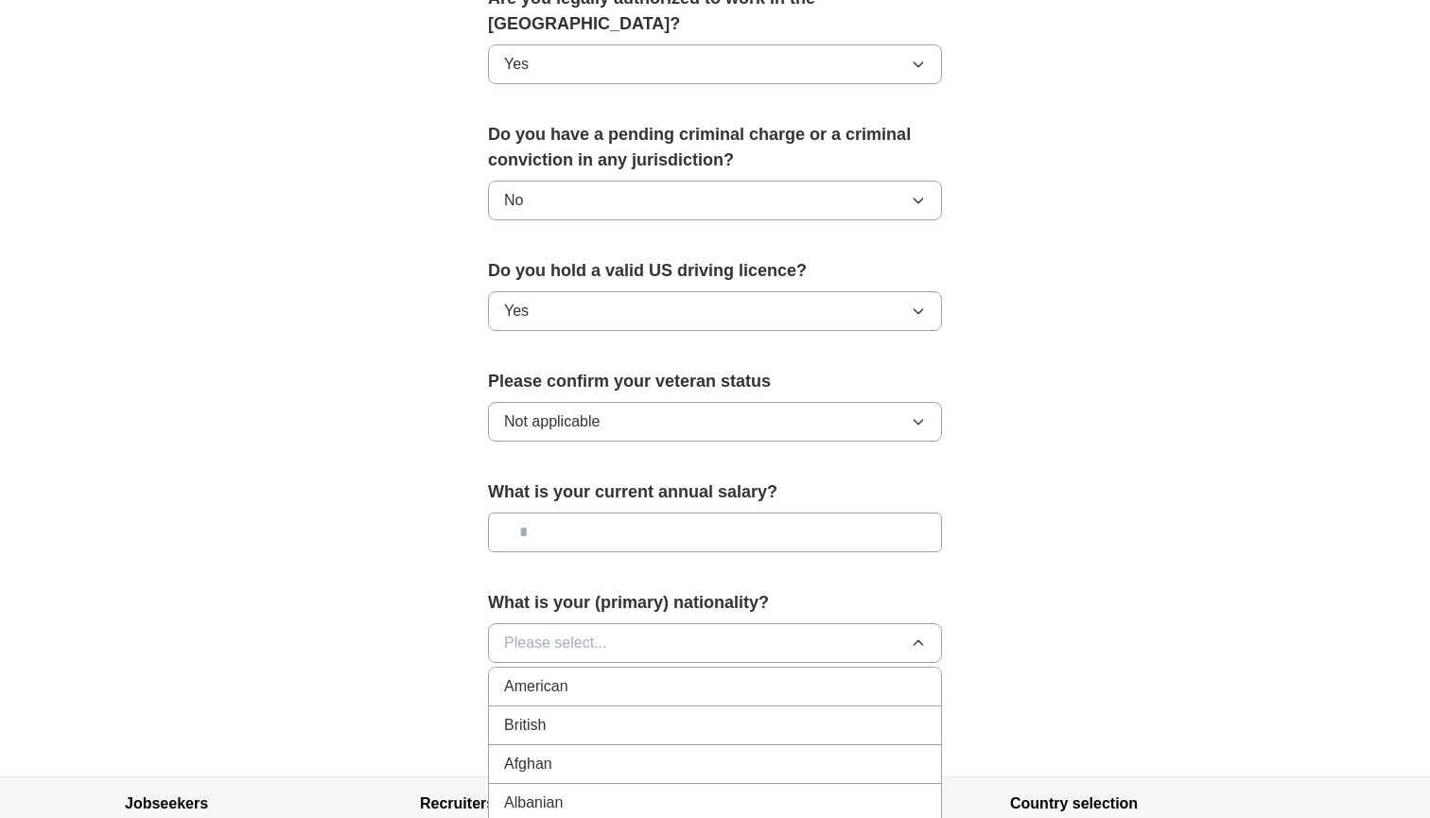
click at [661, 675] on div "American" at bounding box center [715, 686] width 422 height 23
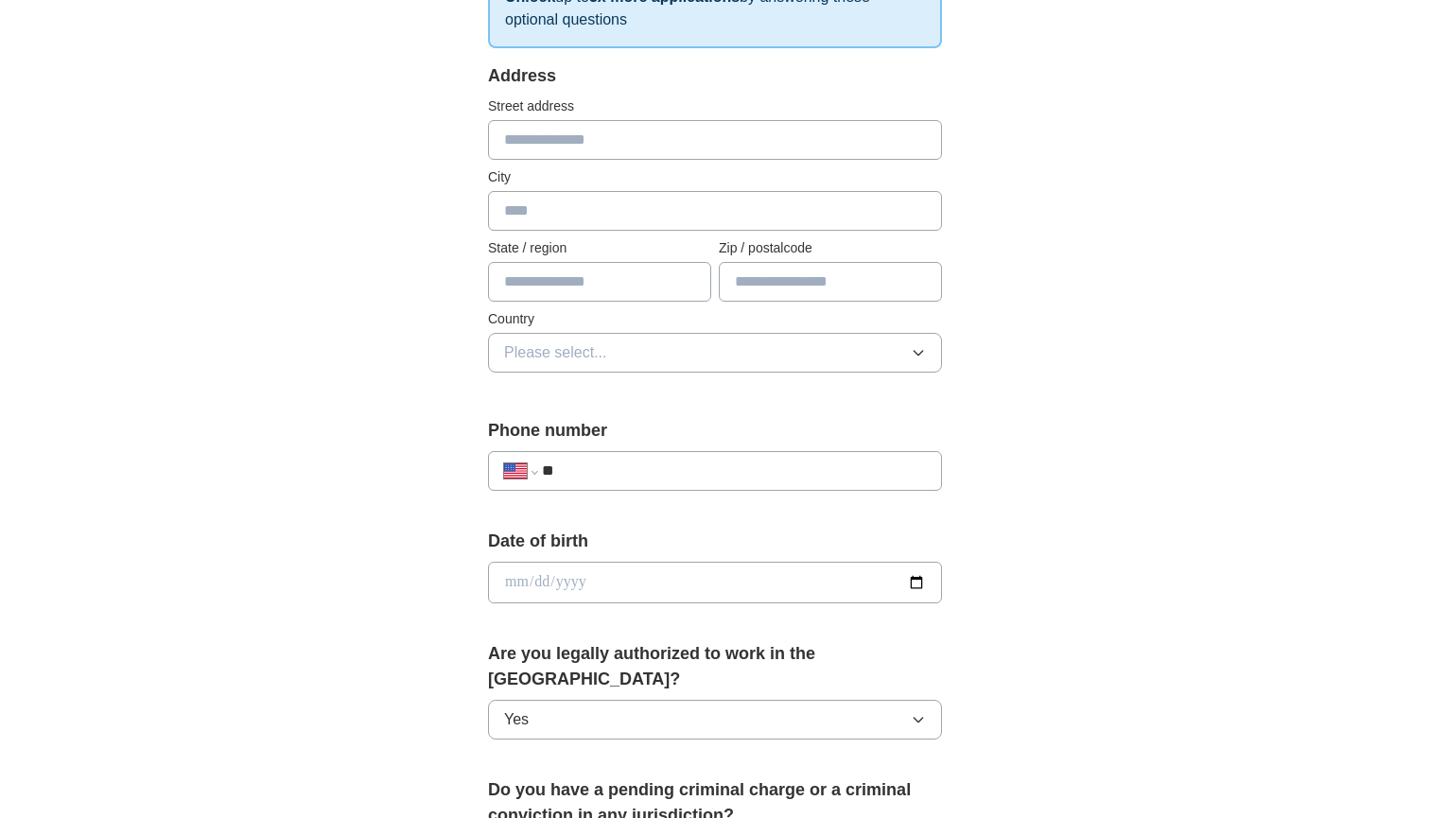
scroll to position [351, 0]
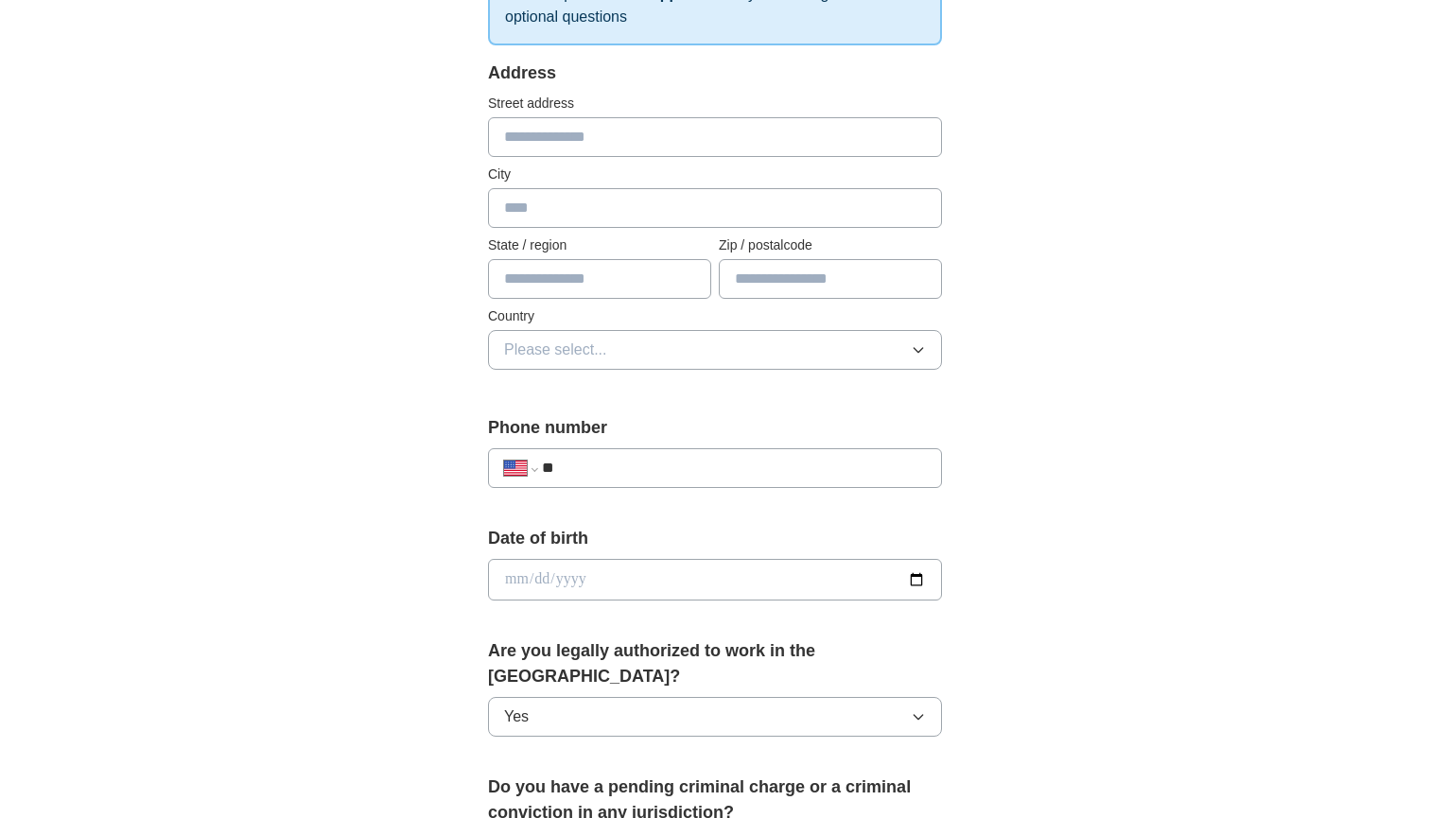
click at [664, 444] on div "**********" at bounding box center [715, 459] width 454 height 88
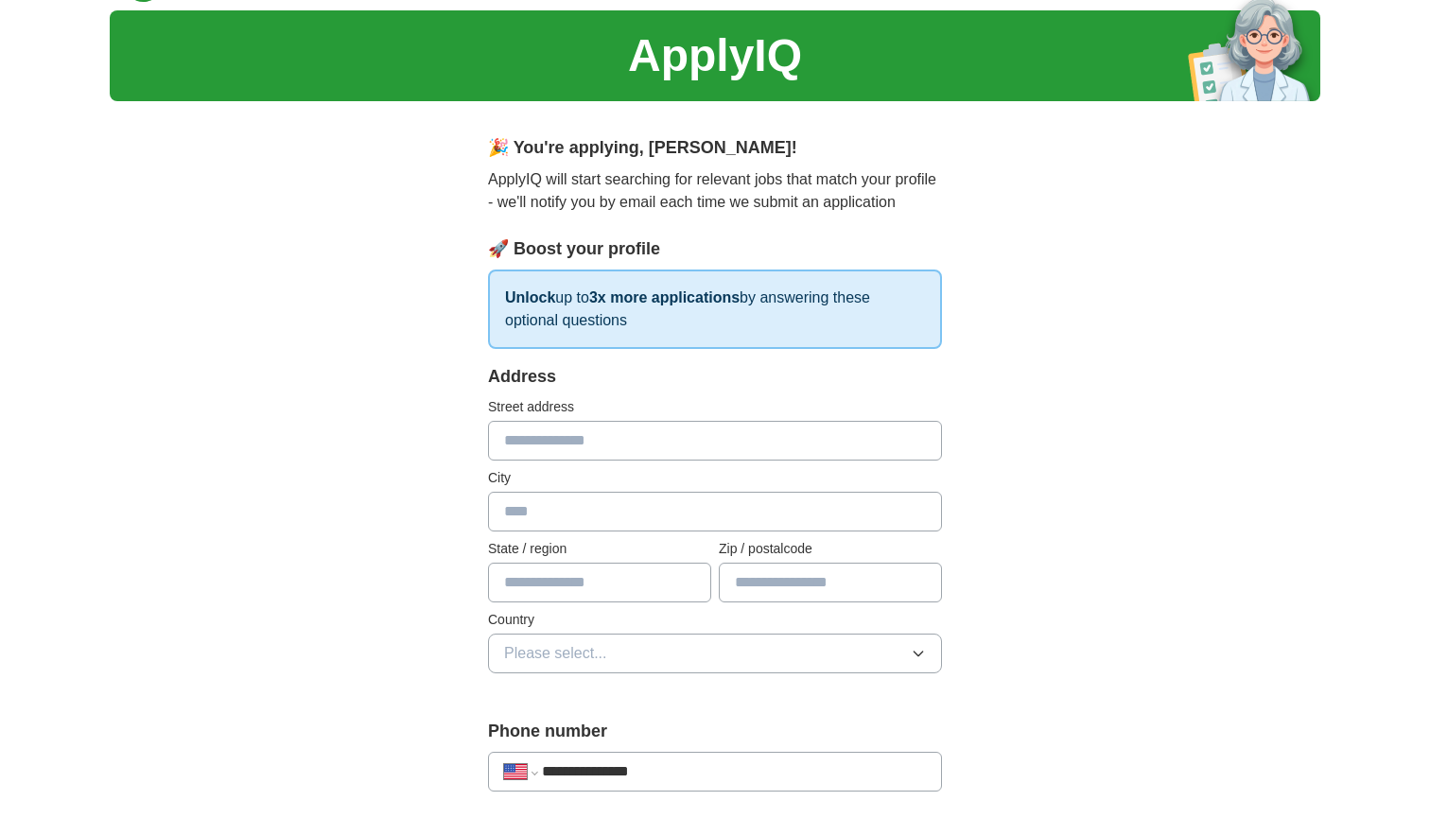
scroll to position [10, 0]
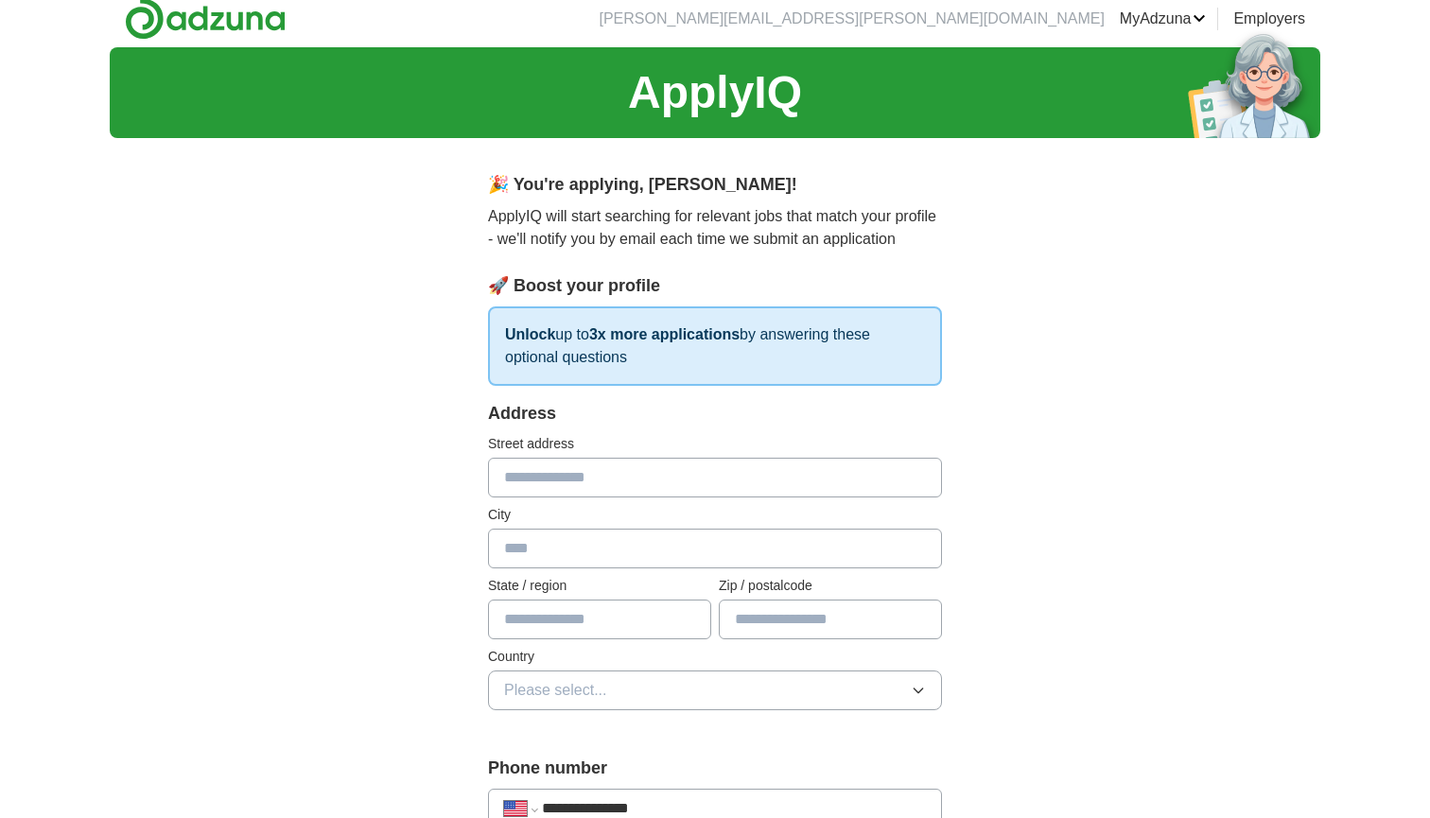
type input "**********"
type input "*****"
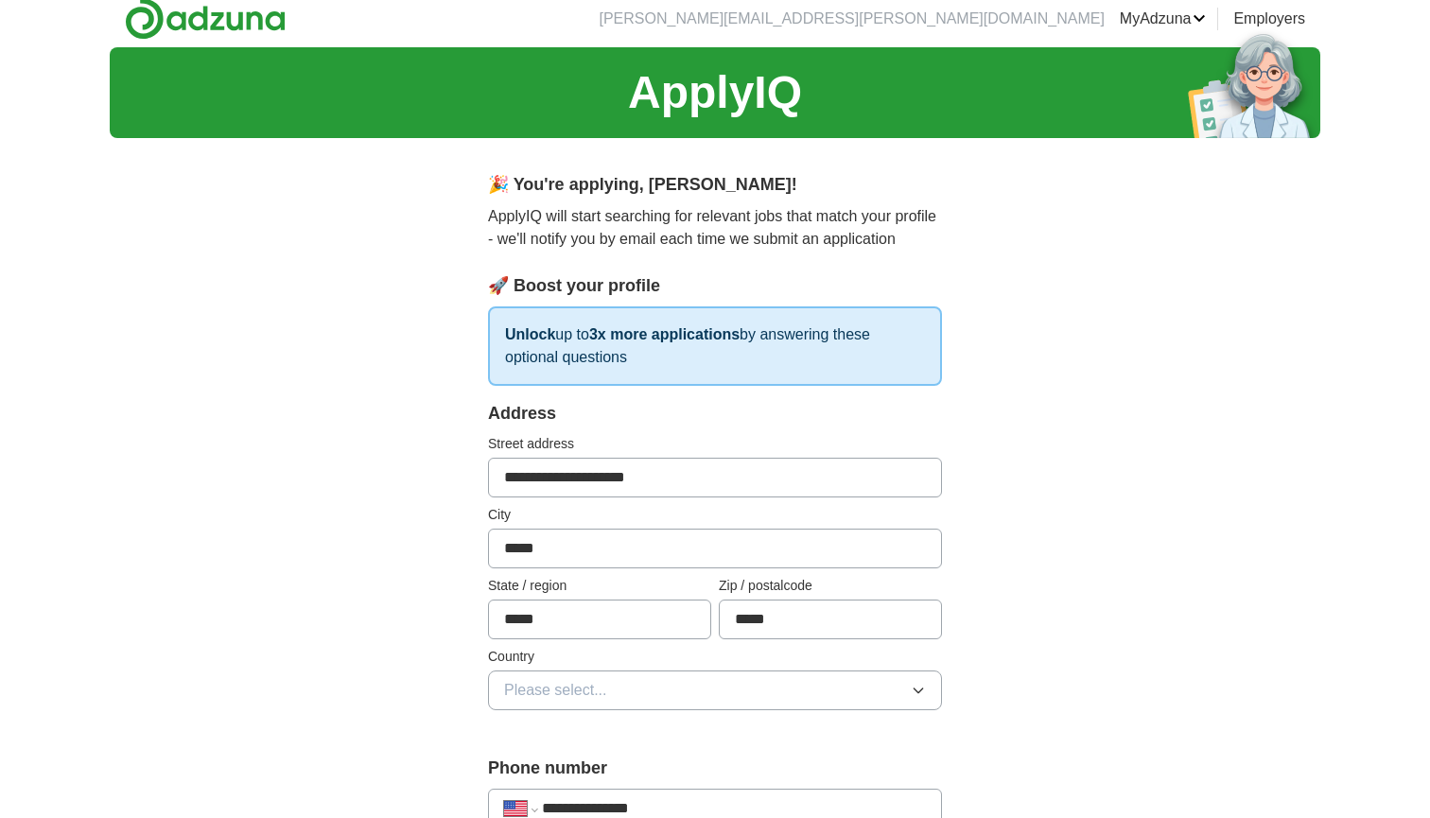
click at [660, 690] on button "Please select..." at bounding box center [715, 691] width 454 height 40
click at [619, 772] on div "[GEOGRAPHIC_DATA]" at bounding box center [715, 772] width 422 height 23
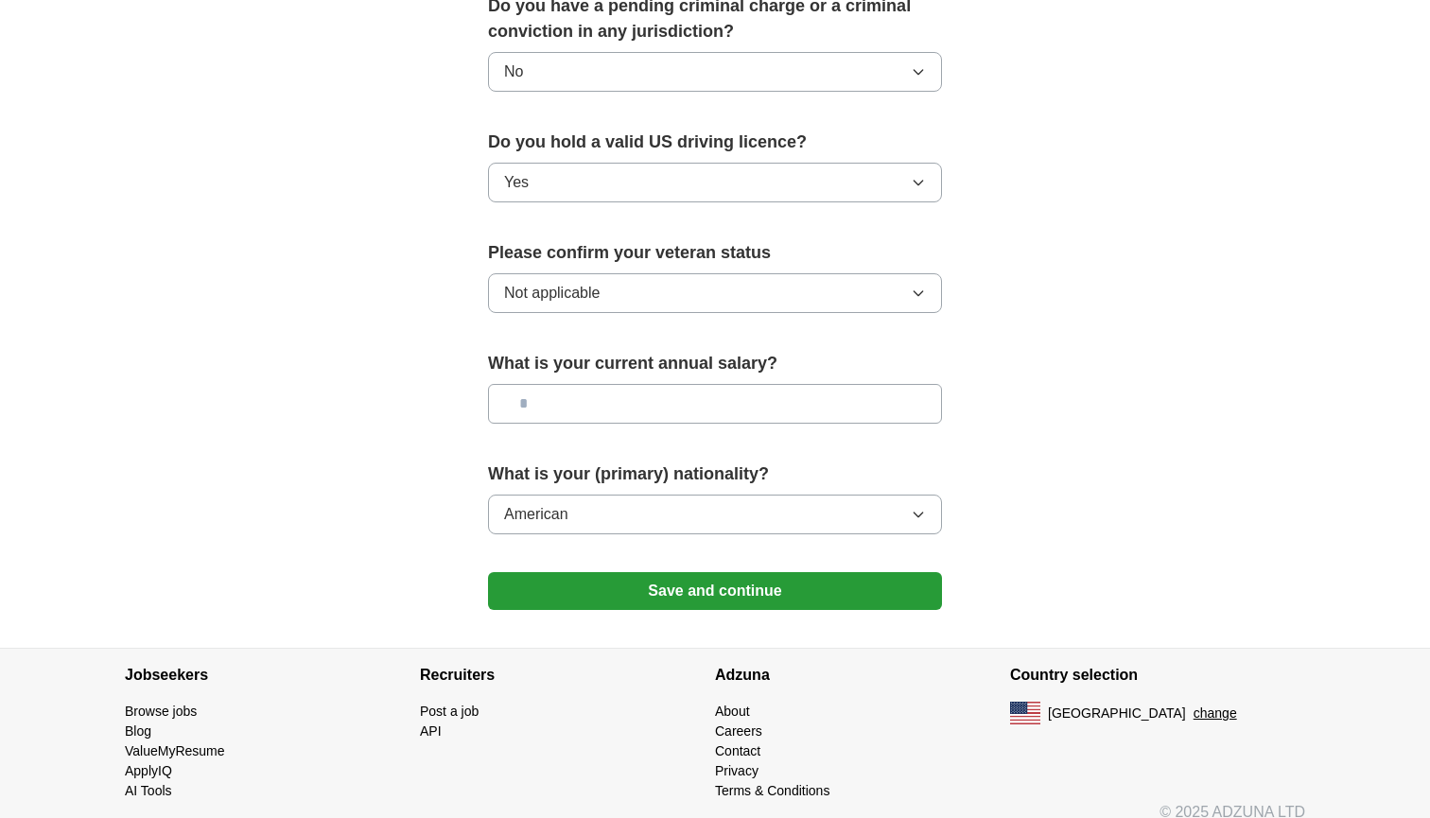
scroll to position [1129, 0]
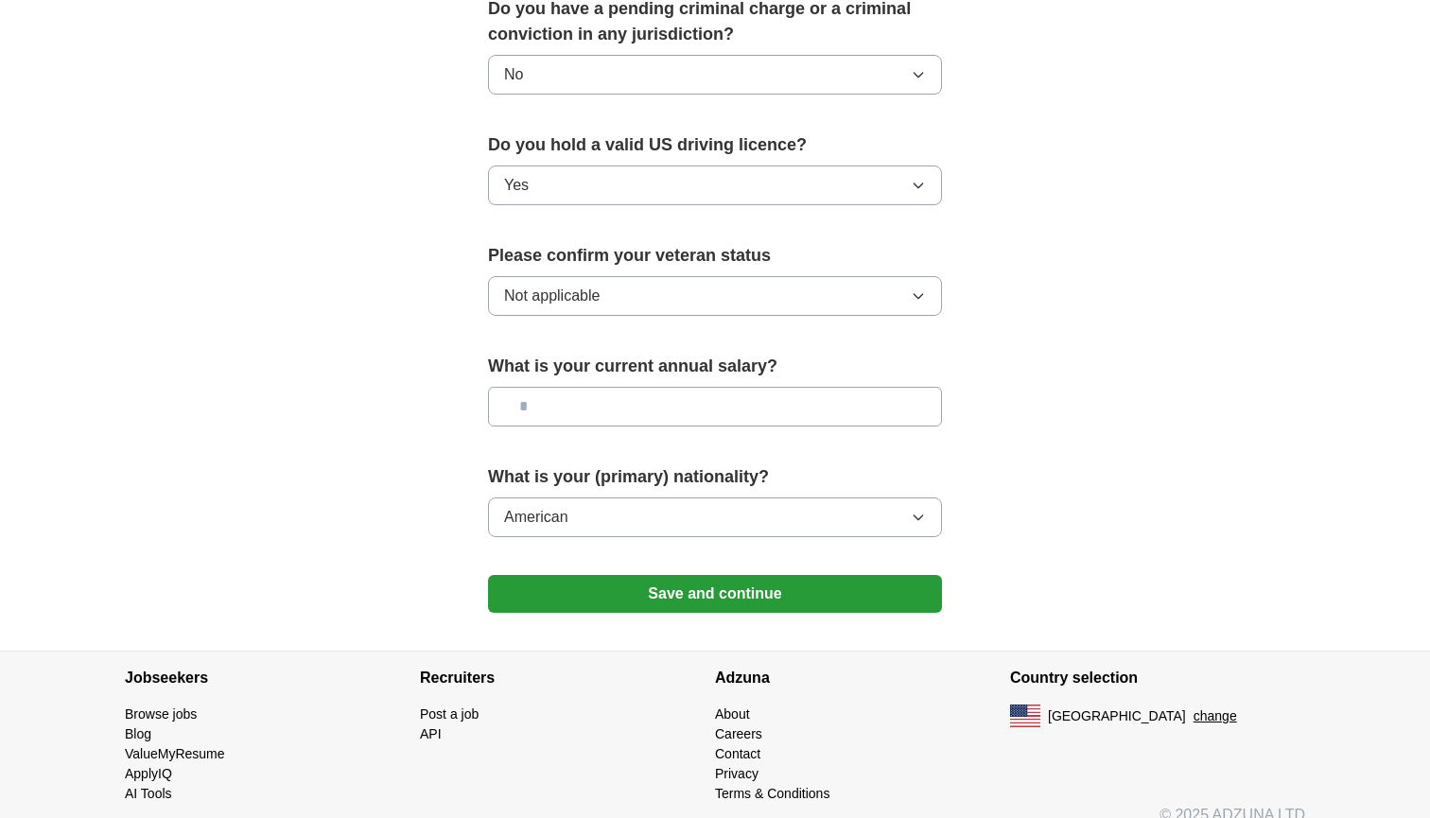
click at [658, 575] on button "Save and continue" at bounding box center [715, 594] width 454 height 38
